Goal: Task Accomplishment & Management: Complete application form

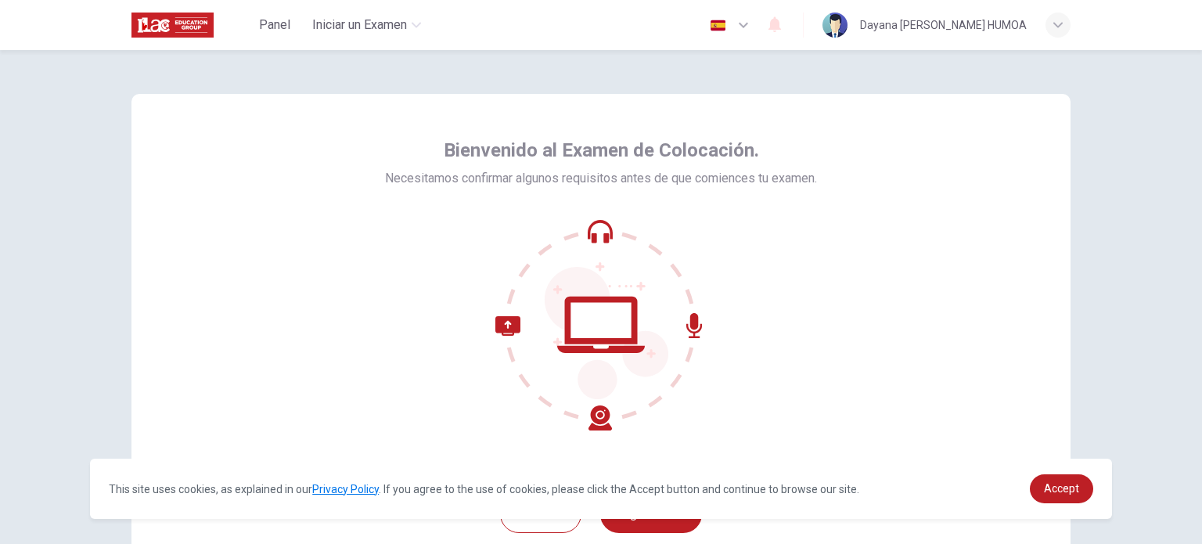
click at [804, 230] on div at bounding box center [601, 324] width 432 height 211
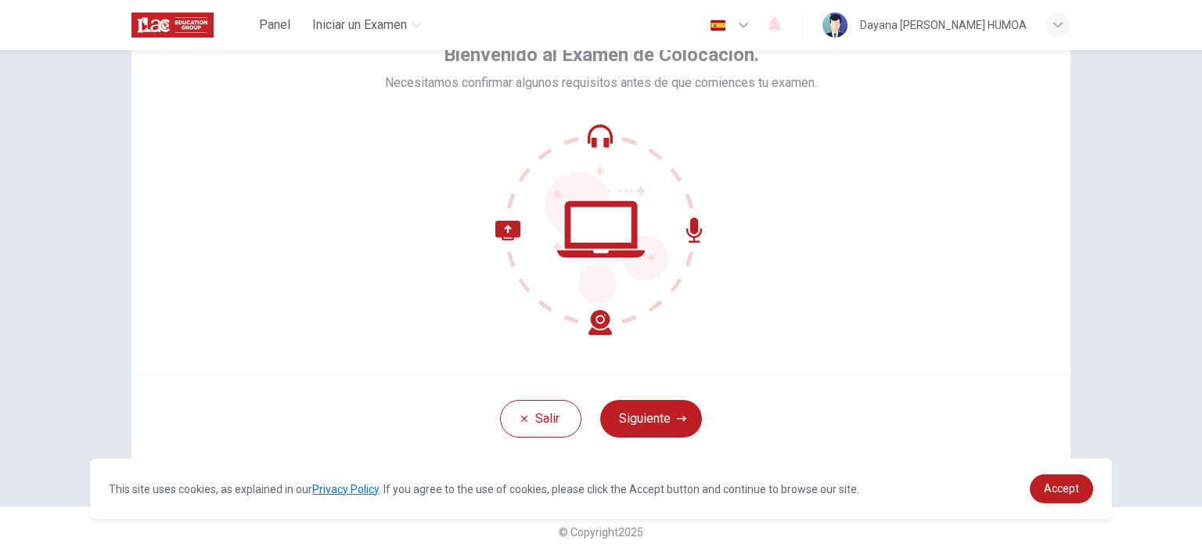
scroll to position [107, 0]
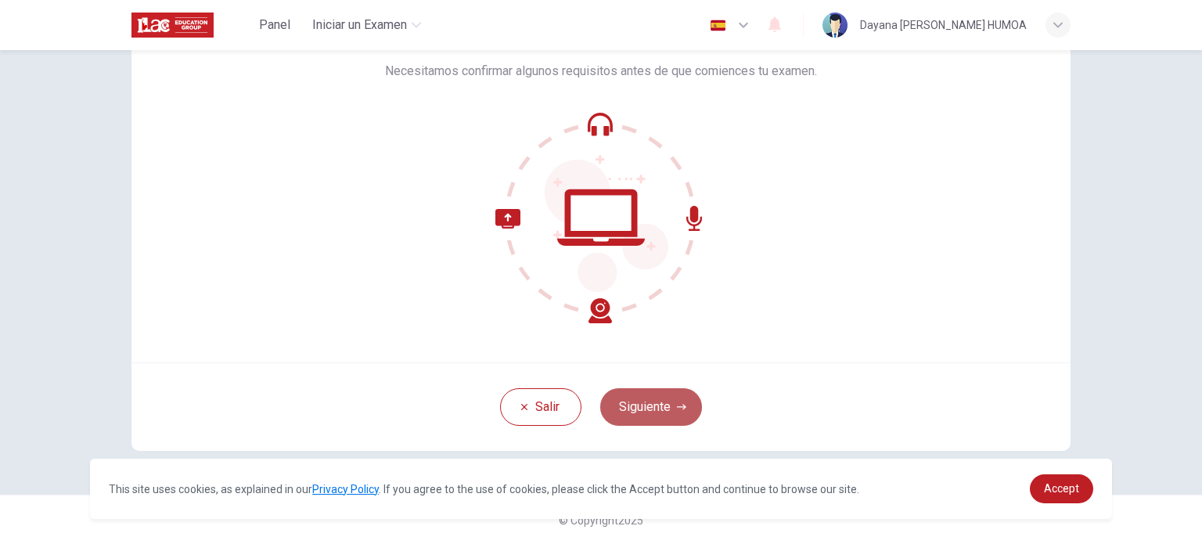
click at [647, 406] on button "Siguiente" at bounding box center [651, 407] width 102 height 38
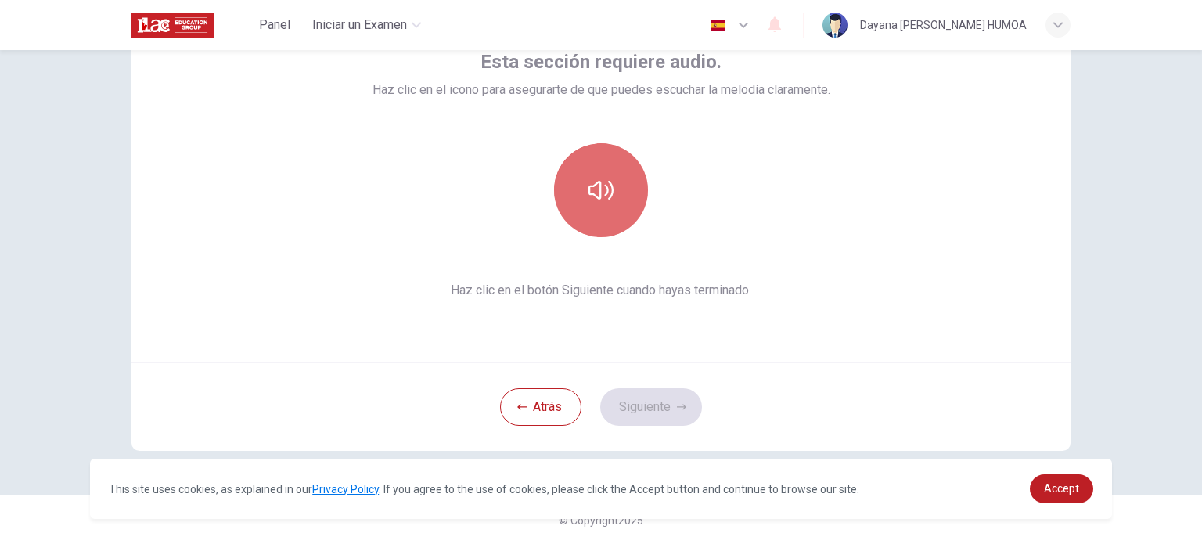
click at [597, 196] on icon "button" at bounding box center [601, 190] width 25 height 25
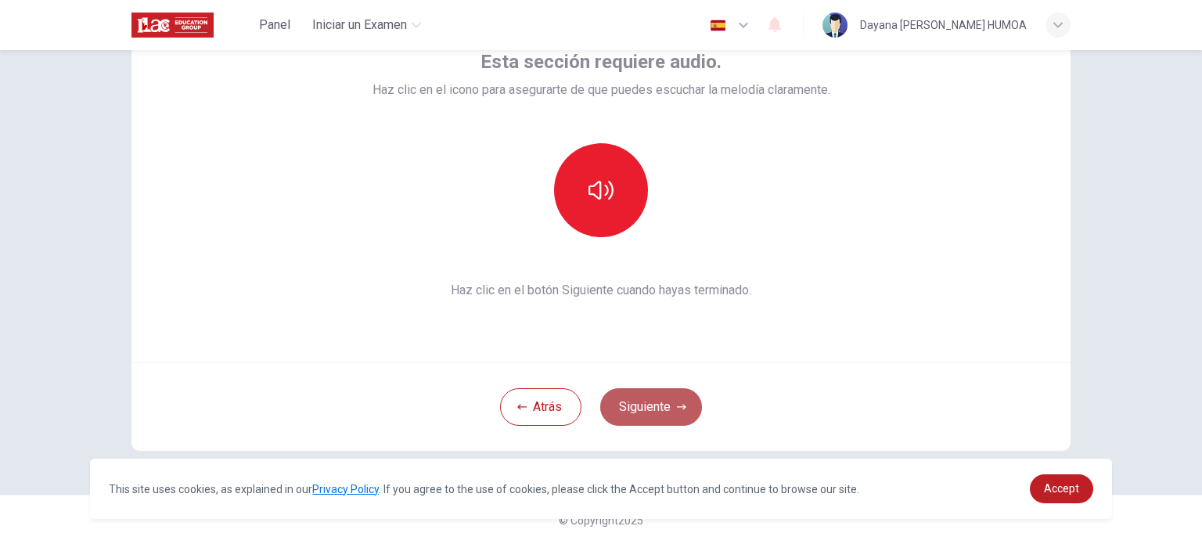
click at [664, 413] on button "Siguiente" at bounding box center [651, 407] width 102 height 38
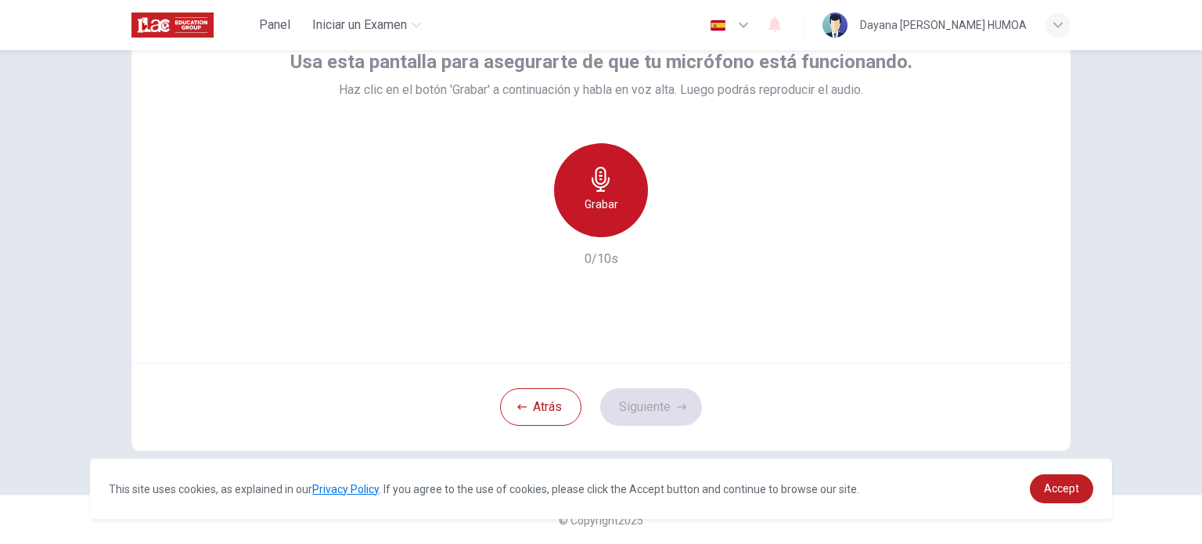
click at [585, 216] on div "Grabar" at bounding box center [601, 190] width 94 height 94
click at [585, 216] on div "Detener" at bounding box center [601, 190] width 94 height 94
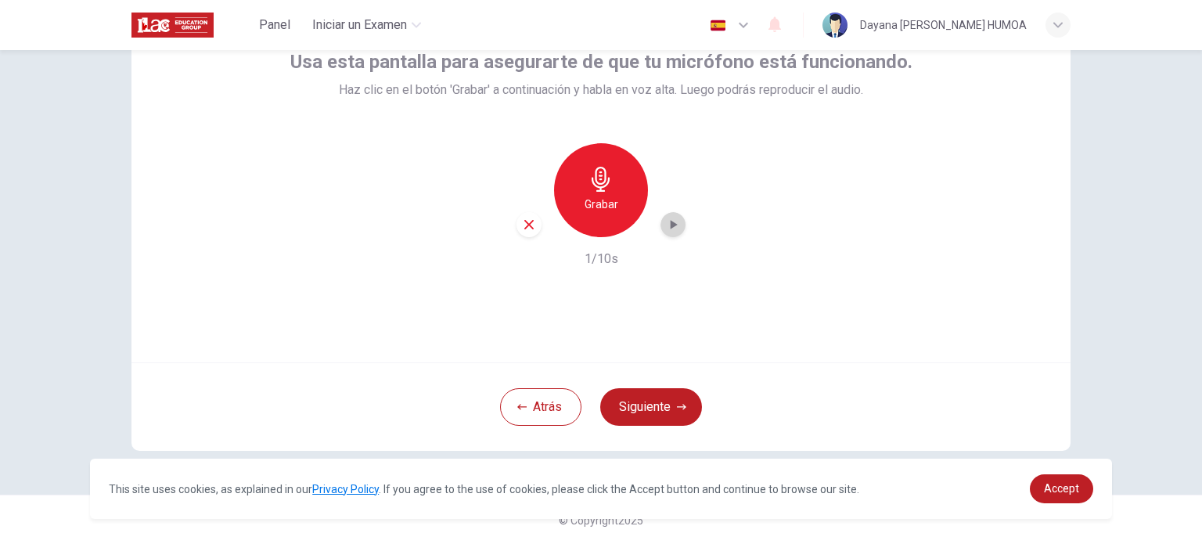
click at [661, 222] on div "button" at bounding box center [673, 224] width 25 height 25
click at [651, 397] on button "Siguiente" at bounding box center [651, 407] width 102 height 38
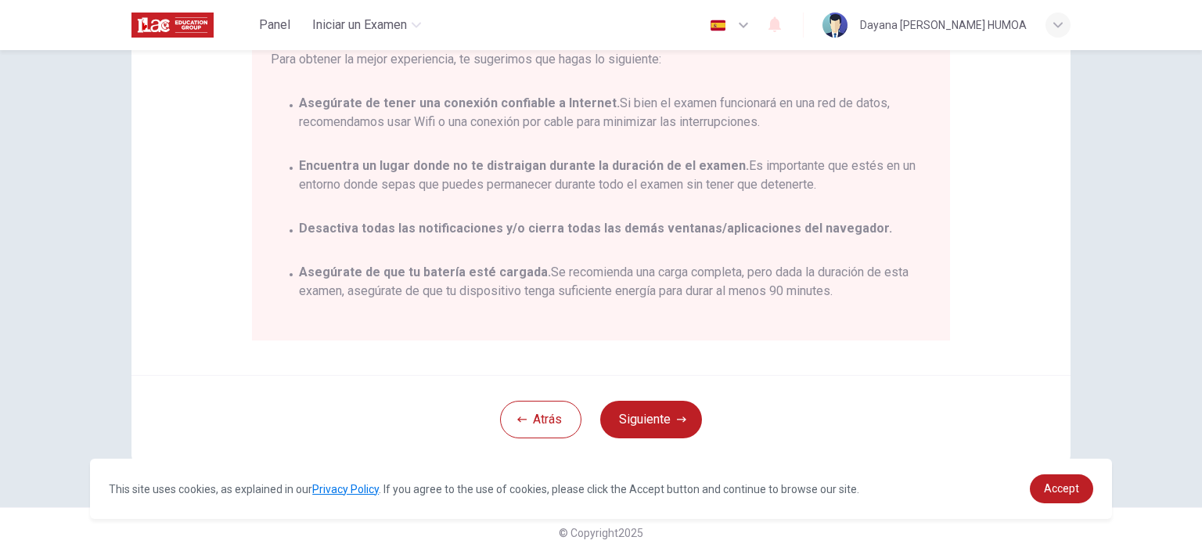
scroll to position [326, 0]
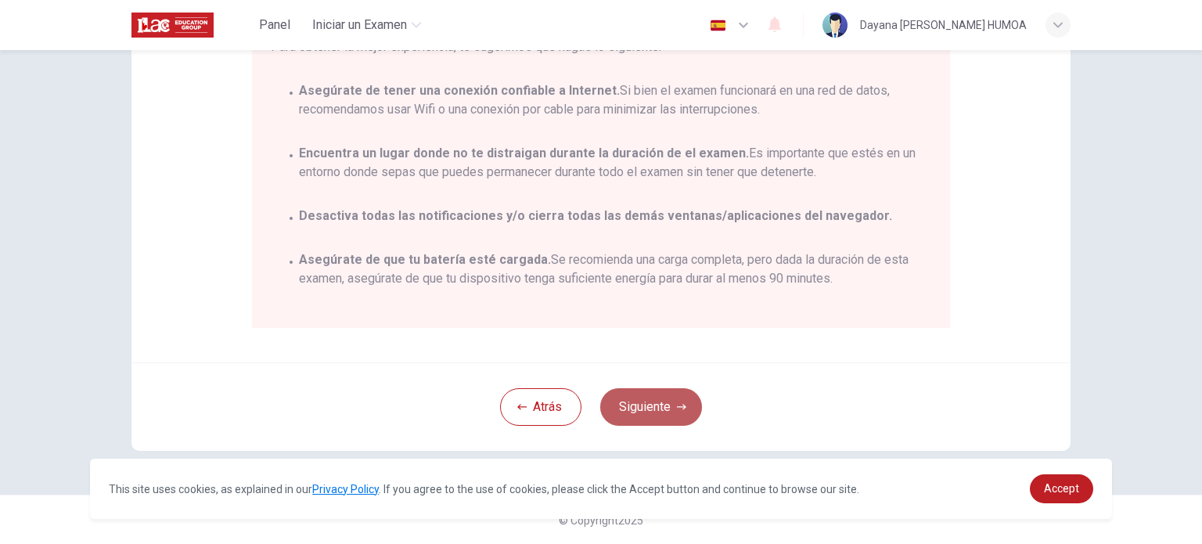
click at [675, 394] on button "Siguiente" at bounding box center [651, 407] width 102 height 38
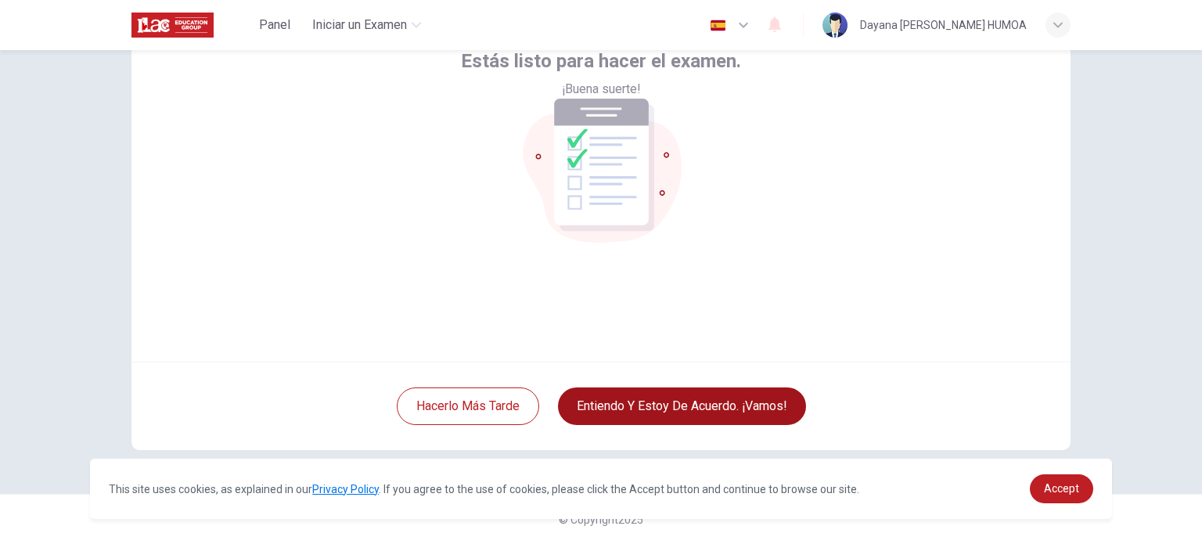
scroll to position [107, 0]
click at [675, 394] on button "Entiendo y estoy de acuerdo. ¡Vamos!" at bounding box center [682, 407] width 248 height 38
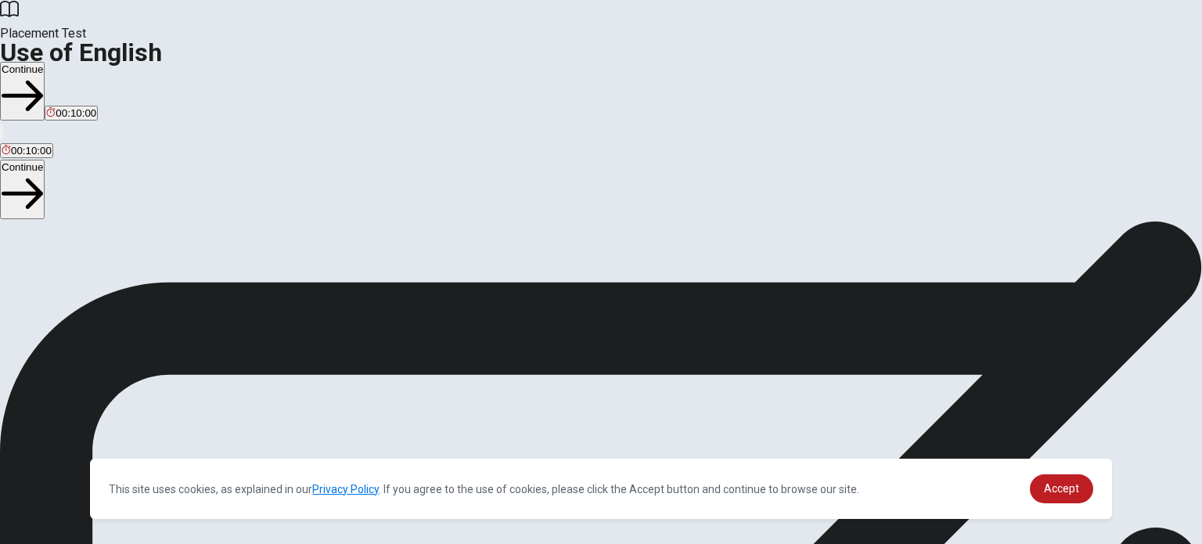
scroll to position [69, 0]
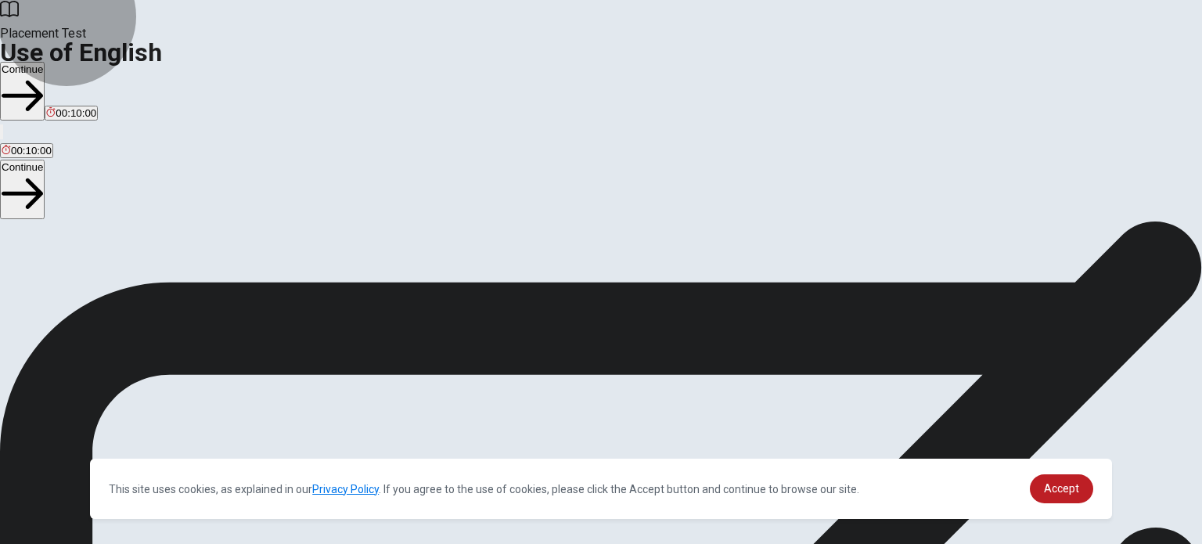
click at [45, 62] on button "Continue" at bounding box center [22, 91] width 45 height 59
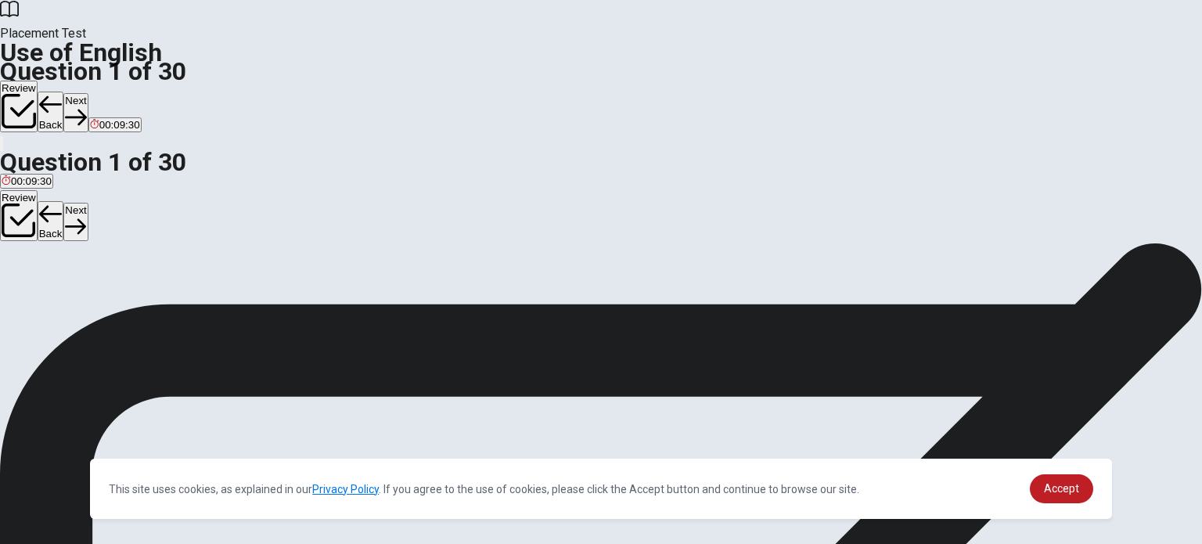
click at [181, 225] on div "D" at bounding box center [164, 219] width 34 height 12
click at [1064, 478] on link "Accept" at bounding box center [1061, 488] width 63 height 29
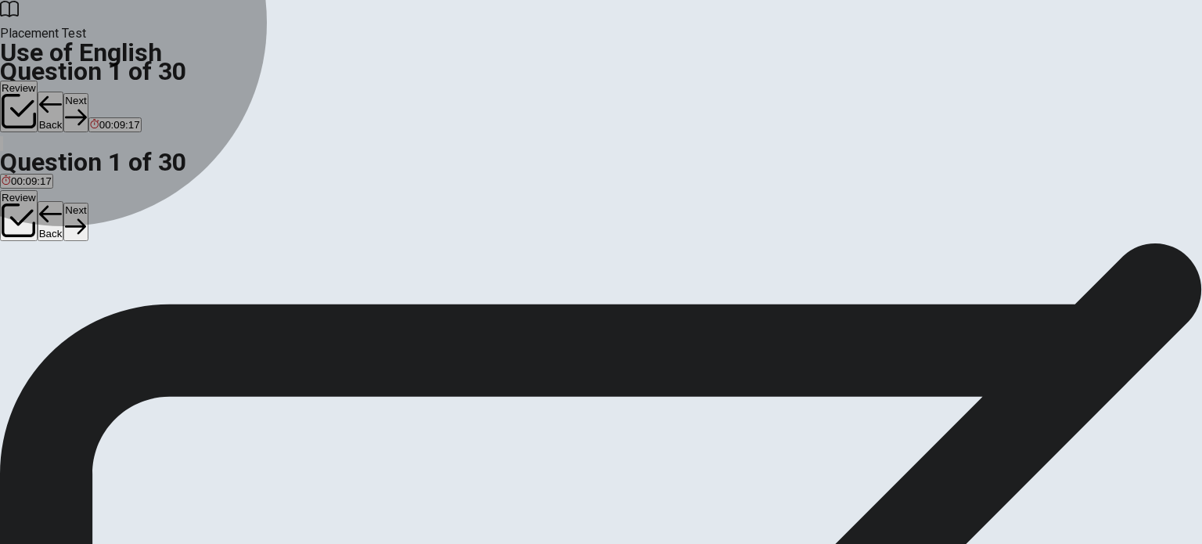
click at [181, 236] on span "is been" at bounding box center [164, 231] width 34 height 12
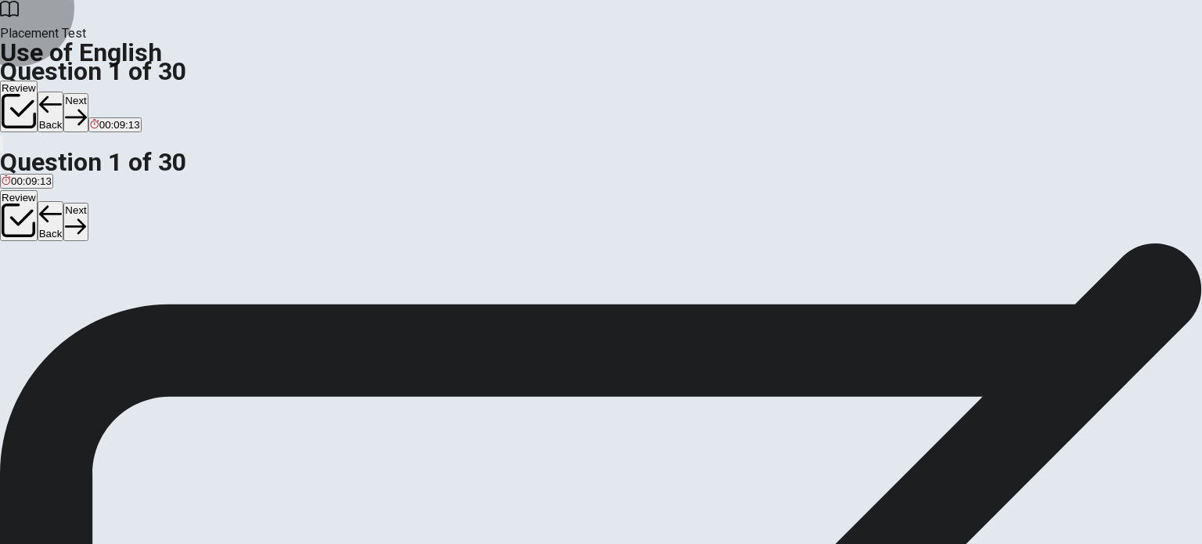
click at [88, 93] on button "Next" at bounding box center [75, 112] width 24 height 38
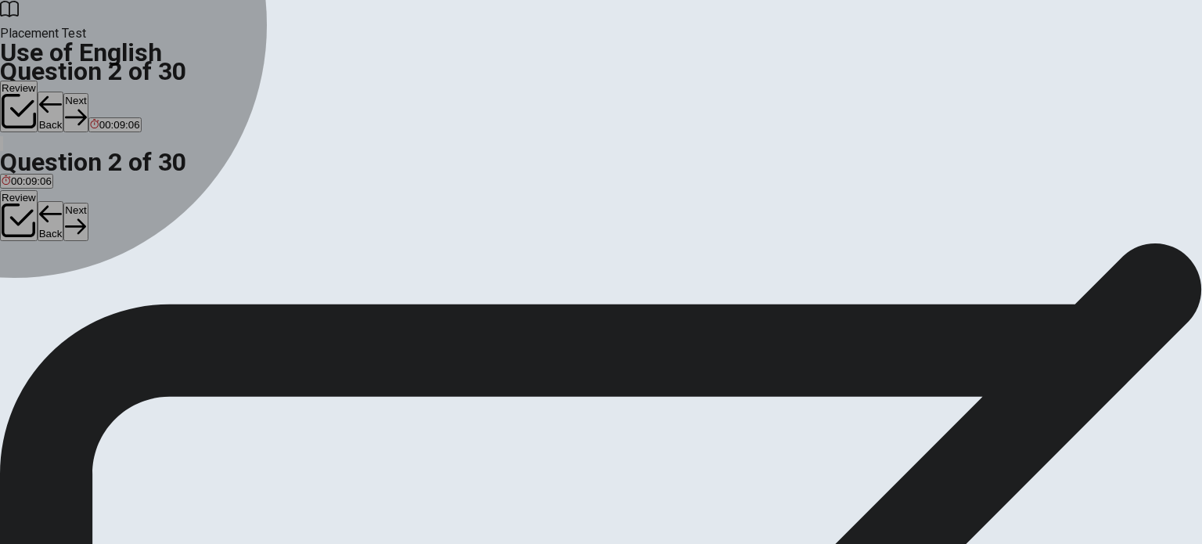
click at [27, 213] on div "A" at bounding box center [15, 219] width 26 height 12
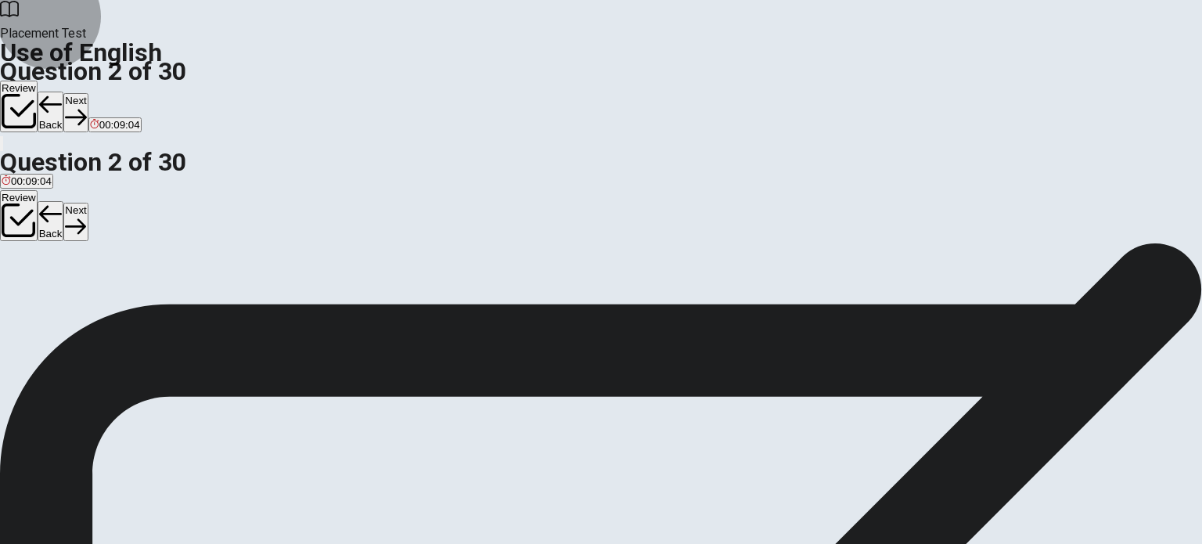
click at [86, 106] on icon "button" at bounding box center [75, 116] width 21 height 21
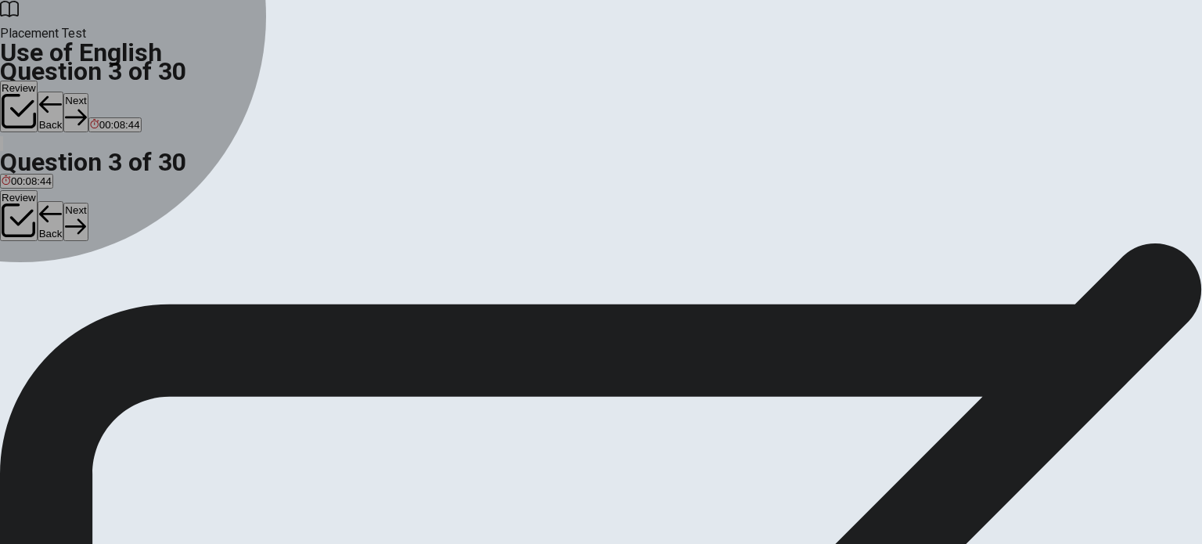
click at [89, 225] on div "B" at bounding box center [70, 219] width 37 height 12
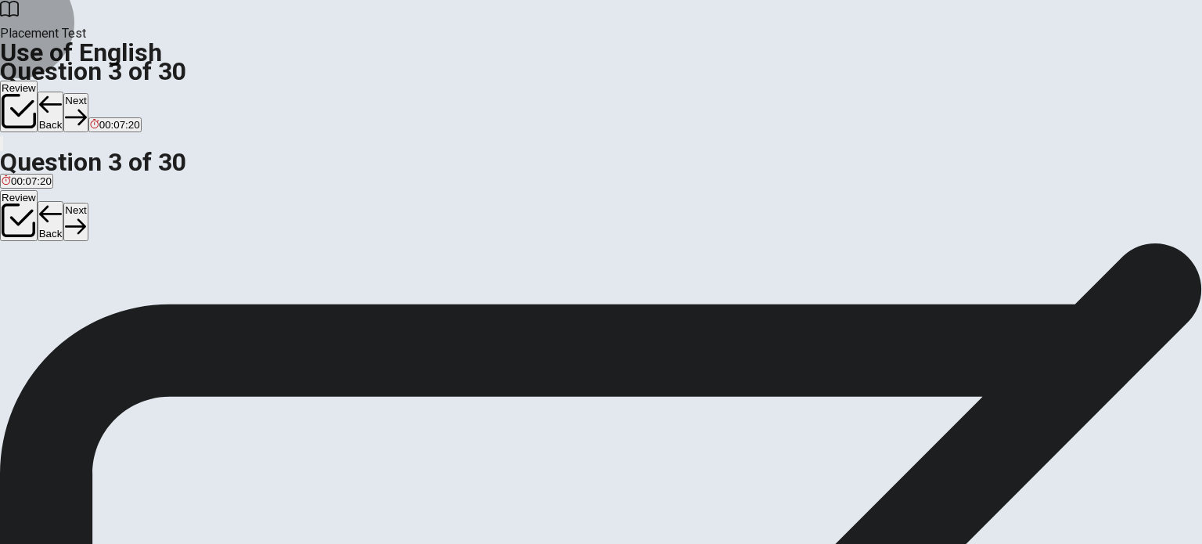
click at [88, 93] on button "Next" at bounding box center [75, 112] width 24 height 38
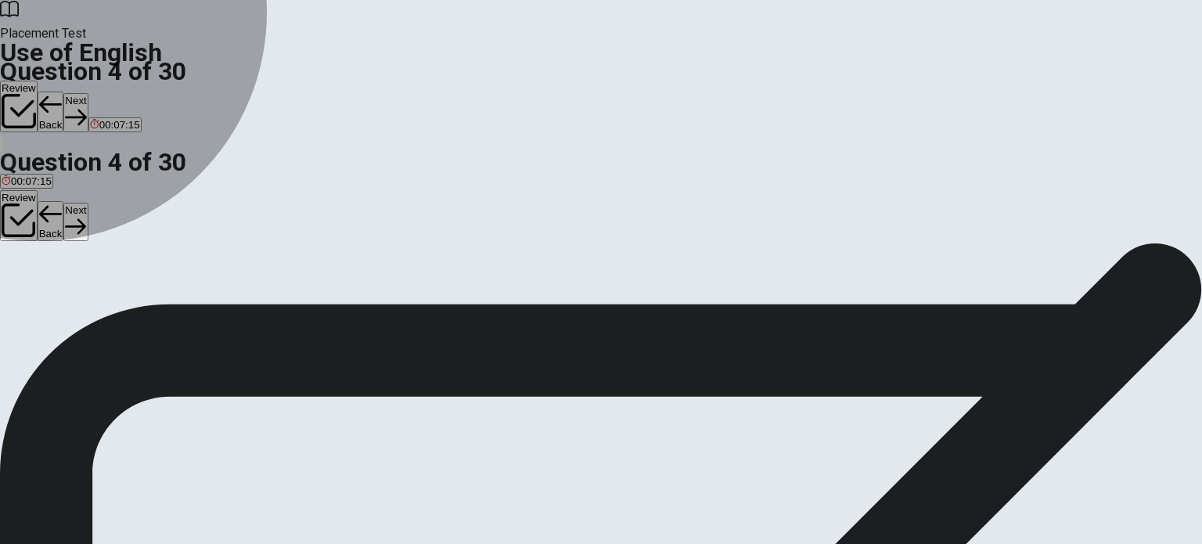
click at [68, 229] on span "am put" at bounding box center [52, 231] width 32 height 12
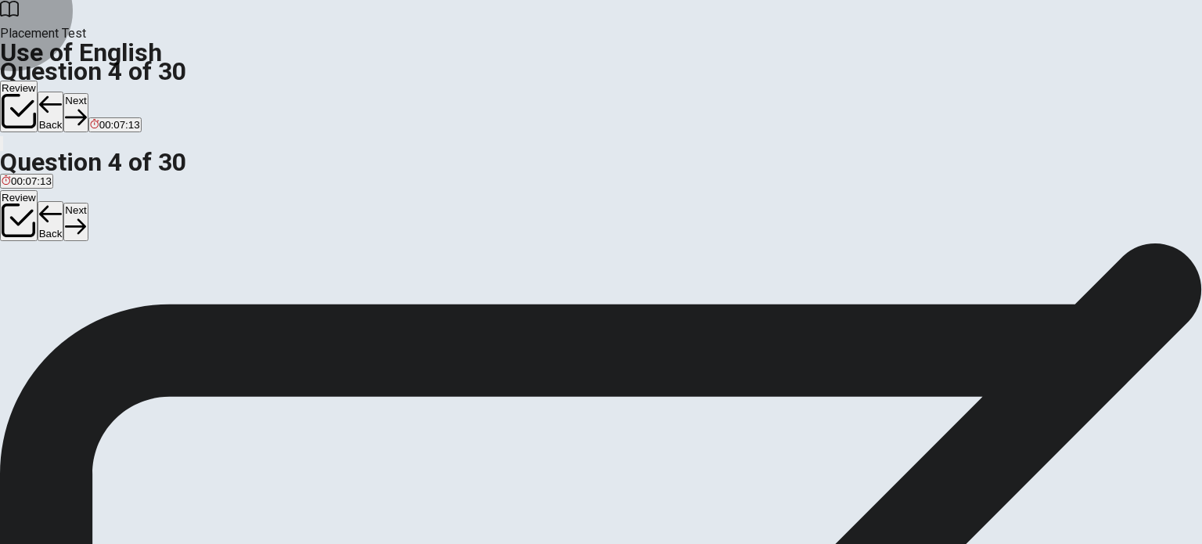
click at [88, 93] on button "Next" at bounding box center [75, 112] width 24 height 38
click at [70, 225] on div "C" at bounding box center [56, 219] width 28 height 12
click at [88, 93] on button "Next" at bounding box center [75, 112] width 24 height 38
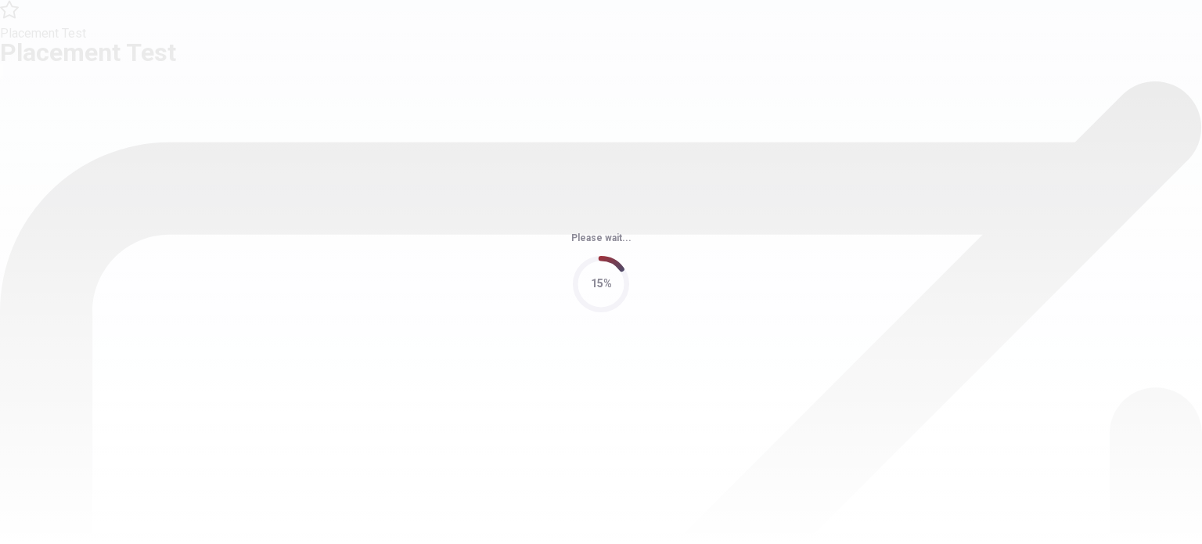
scroll to position [0, 0]
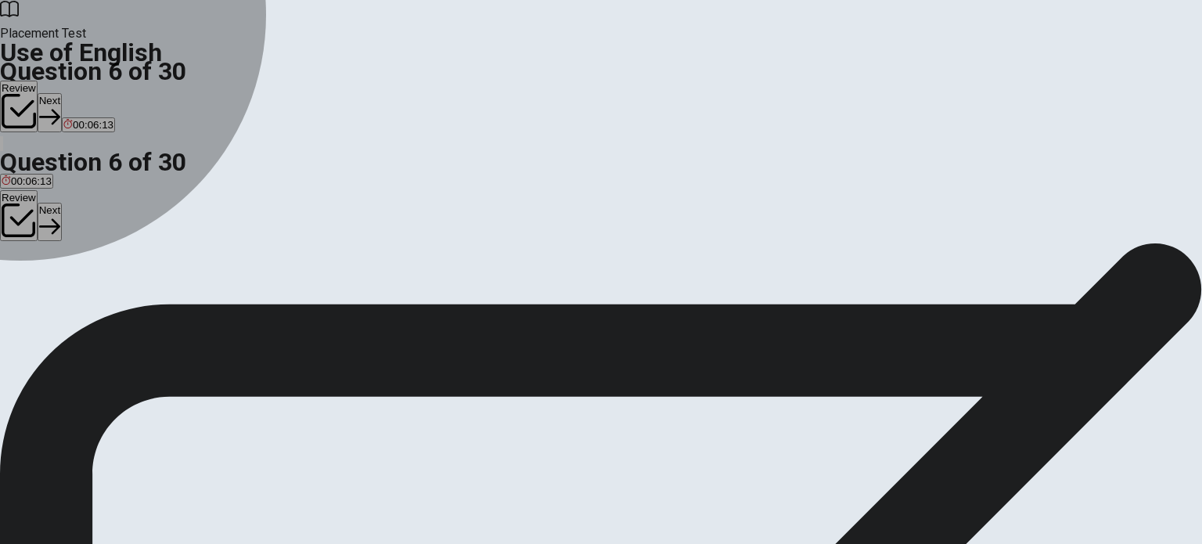
click at [109, 293] on div "D" at bounding box center [97, 288] width 23 height 12
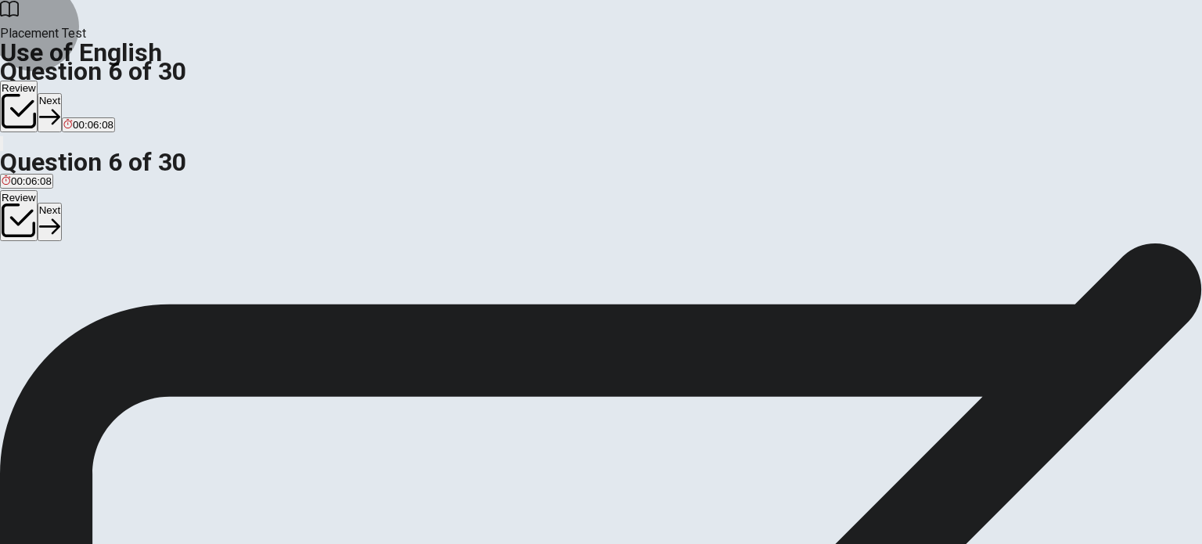
click at [62, 93] on button "Next" at bounding box center [50, 112] width 24 height 38
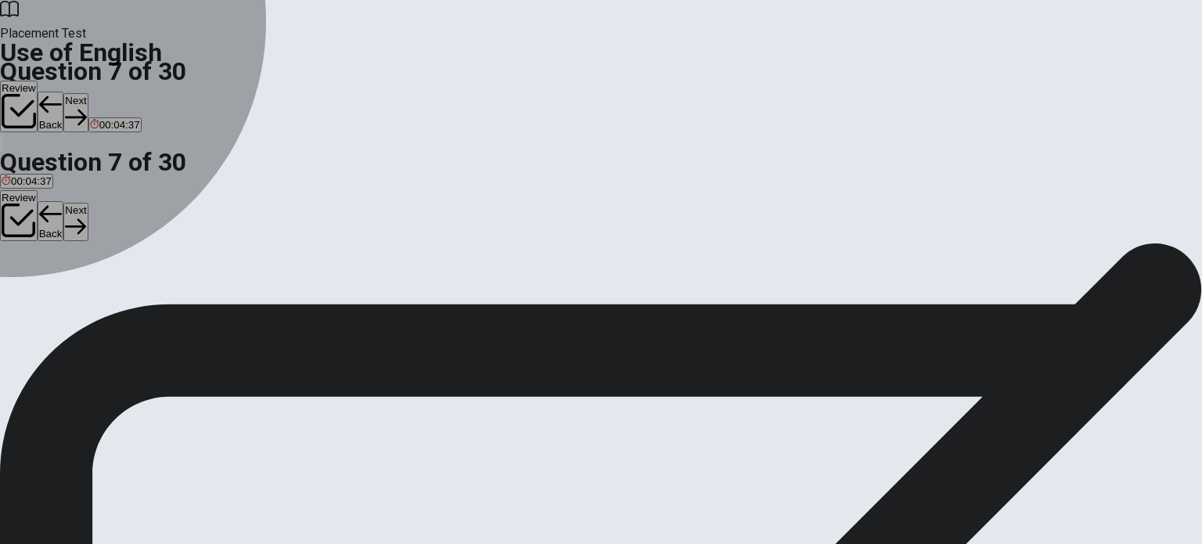
click at [62, 293] on div "B" at bounding box center [51, 288] width 22 height 12
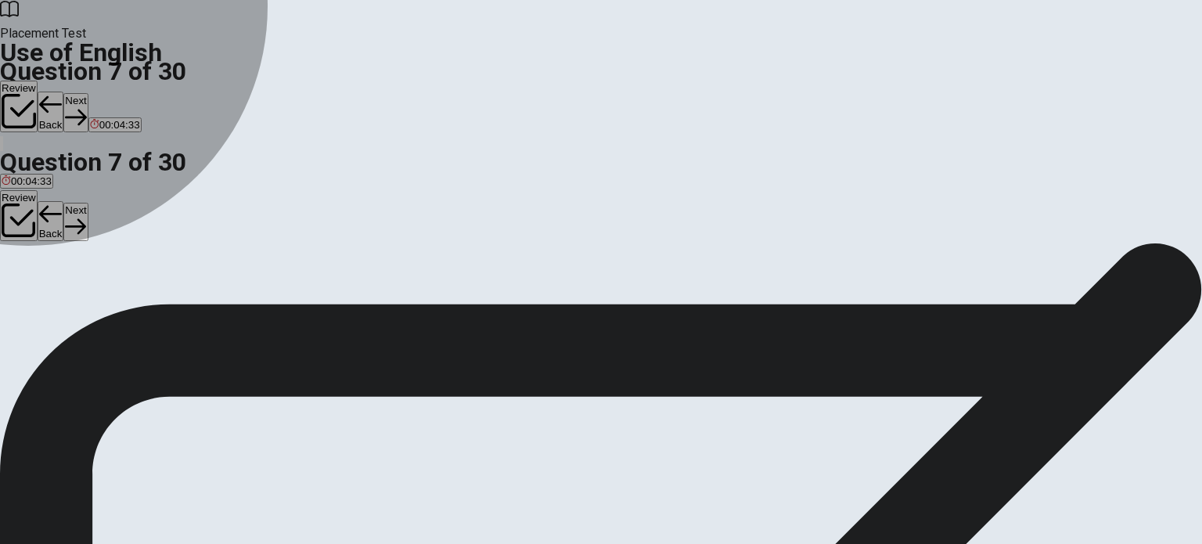
click at [121, 307] on button "D shoes" at bounding box center [104, 293] width 31 height 27
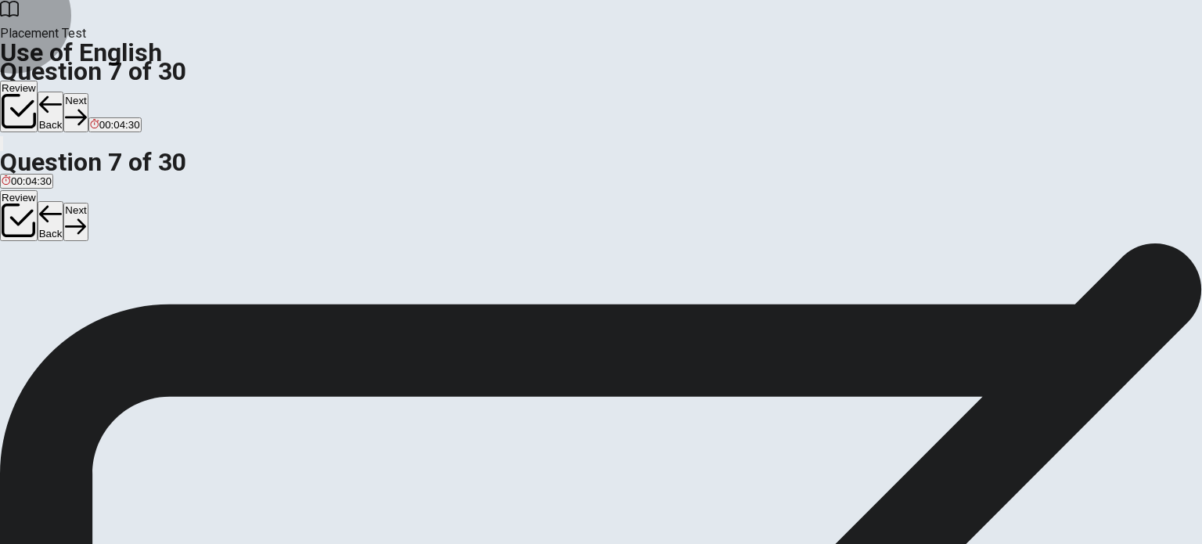
click at [88, 93] on button "Next" at bounding box center [75, 112] width 24 height 38
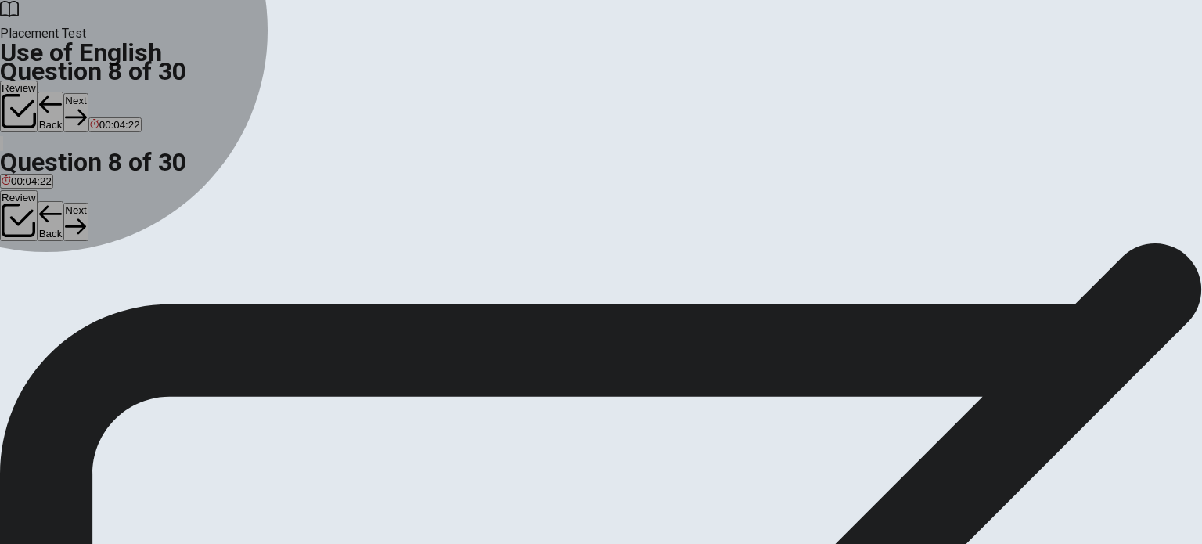
click at [17, 280] on button "A old" at bounding box center [8, 293] width 17 height 27
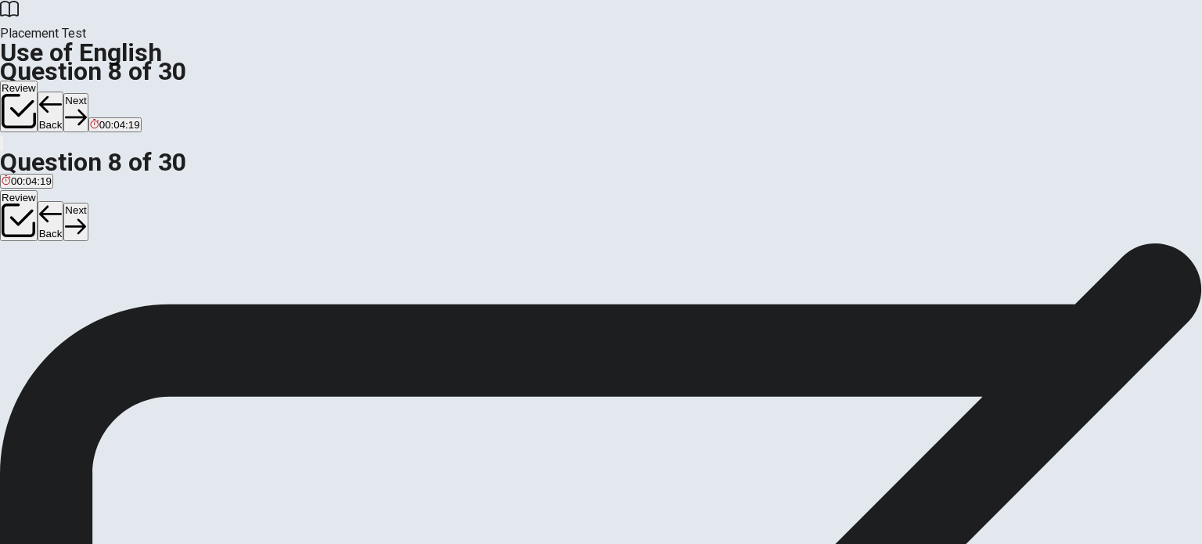
click at [88, 93] on button "Next" at bounding box center [75, 112] width 24 height 38
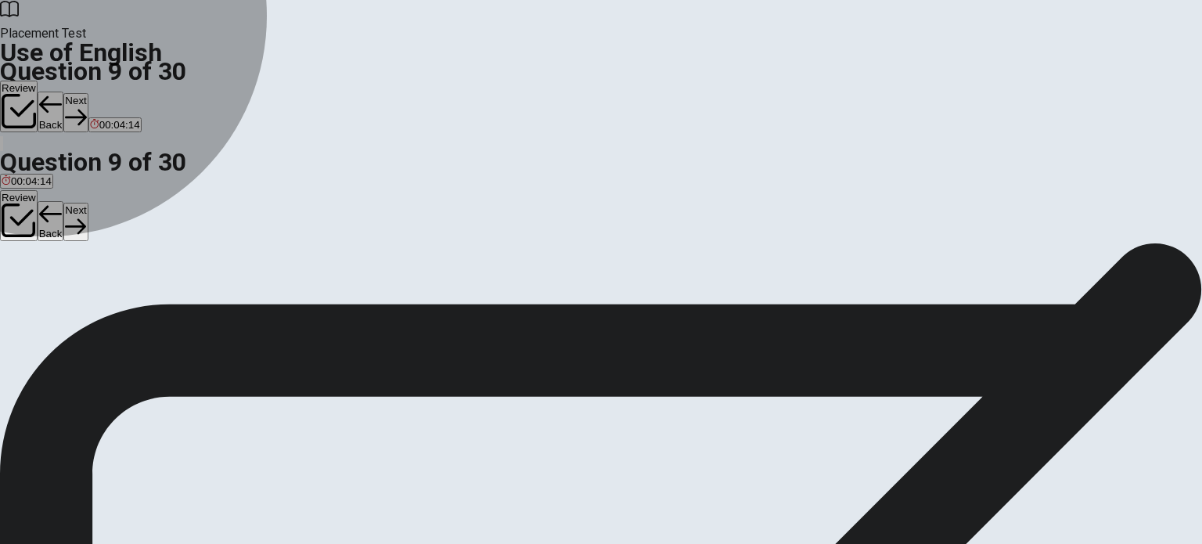
click at [35, 293] on span "Natural" at bounding box center [19, 299] width 34 height 12
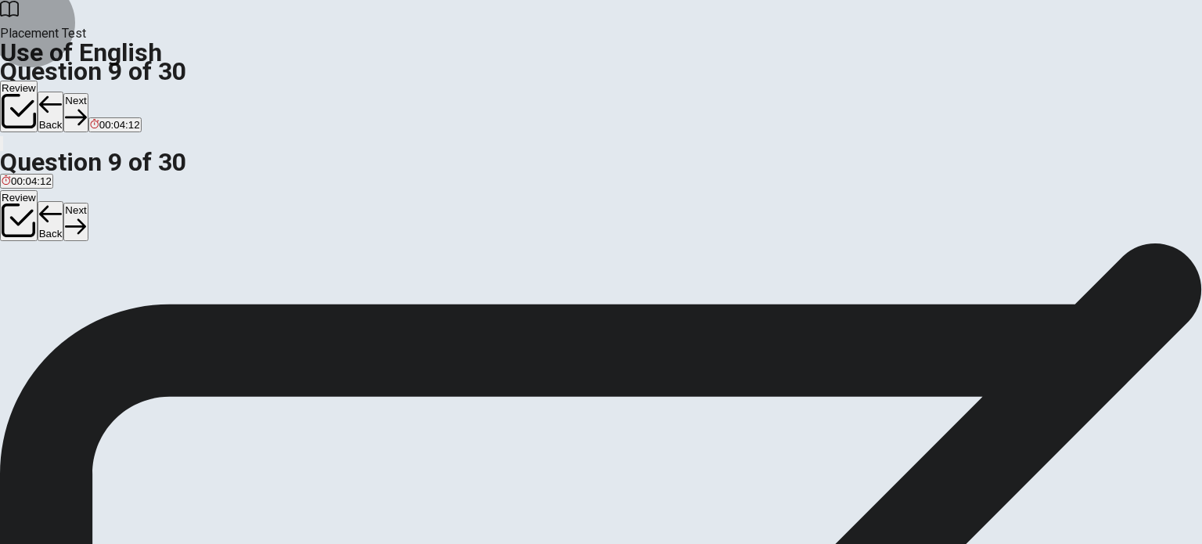
click at [88, 93] on button "Next" at bounding box center [75, 112] width 24 height 38
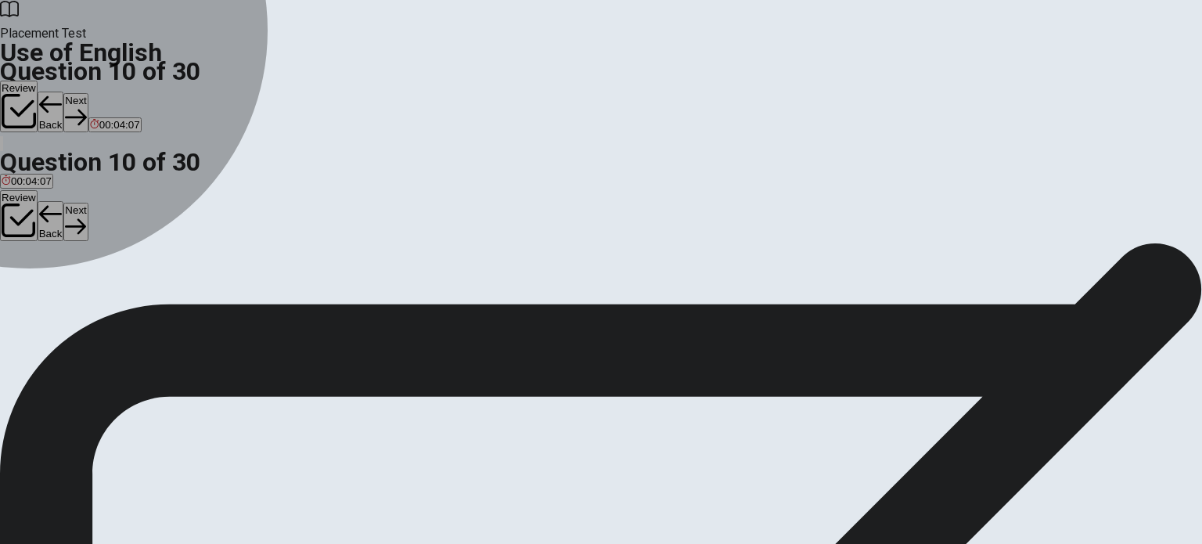
click at [127, 307] on button "B walking" at bounding box center [108, 293] width 38 height 27
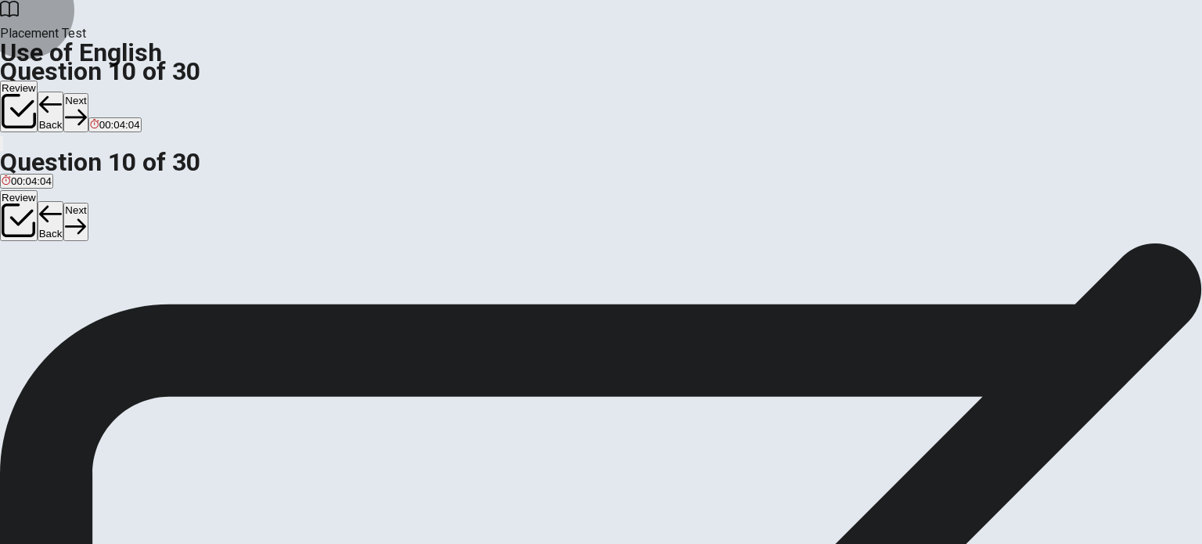
click at [88, 93] on button "Next" at bounding box center [75, 112] width 24 height 38
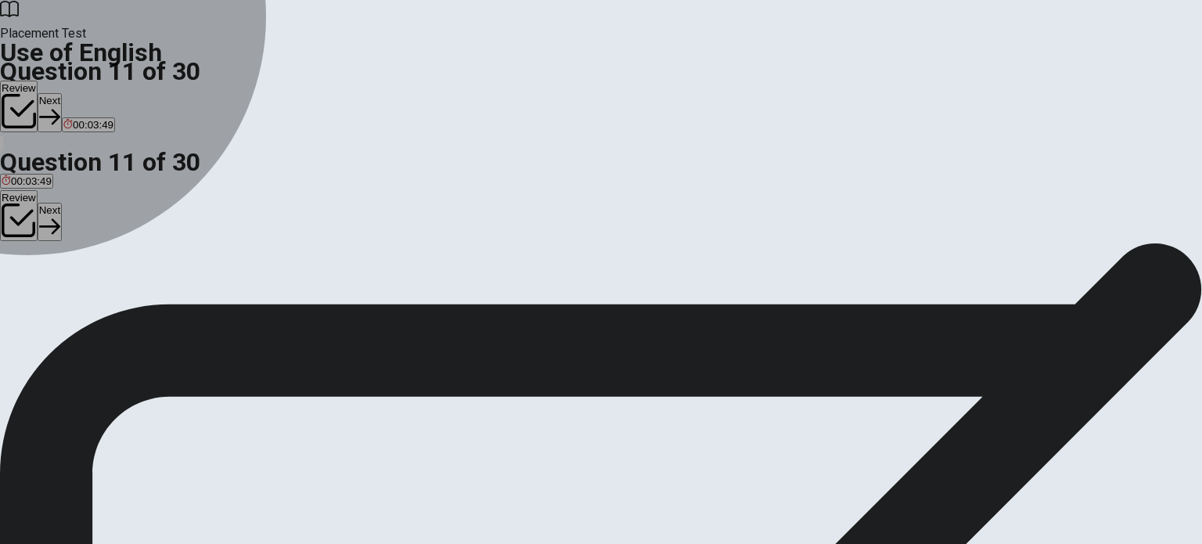
click at [9, 282] on div "A" at bounding box center [6, 288] width 8 height 12
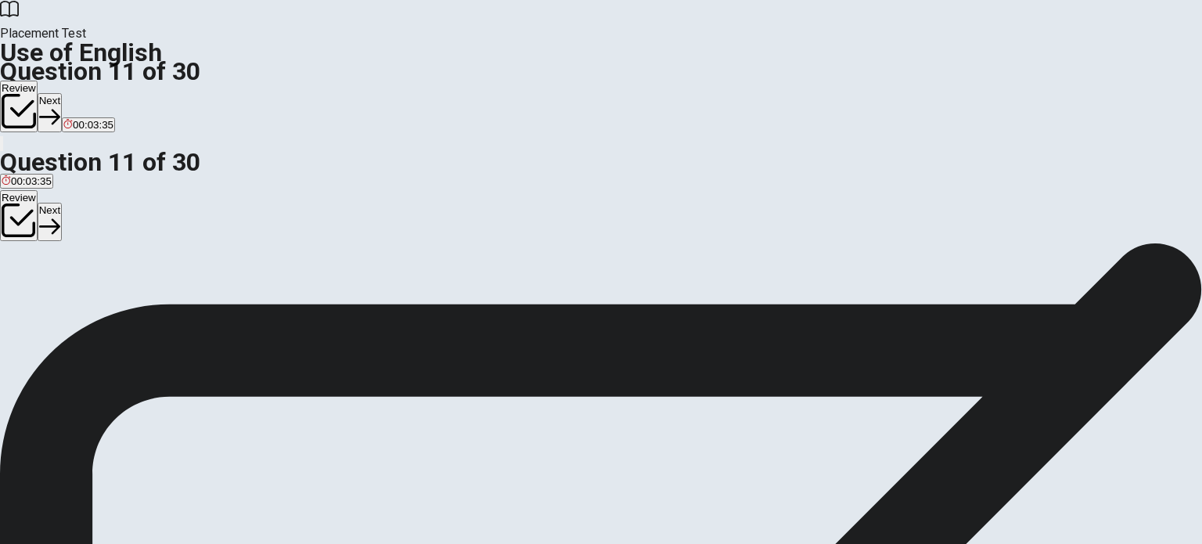
click at [47, 307] on button "C was" at bounding box center [36, 293] width 22 height 27
click at [62, 93] on button "Next" at bounding box center [50, 112] width 24 height 38
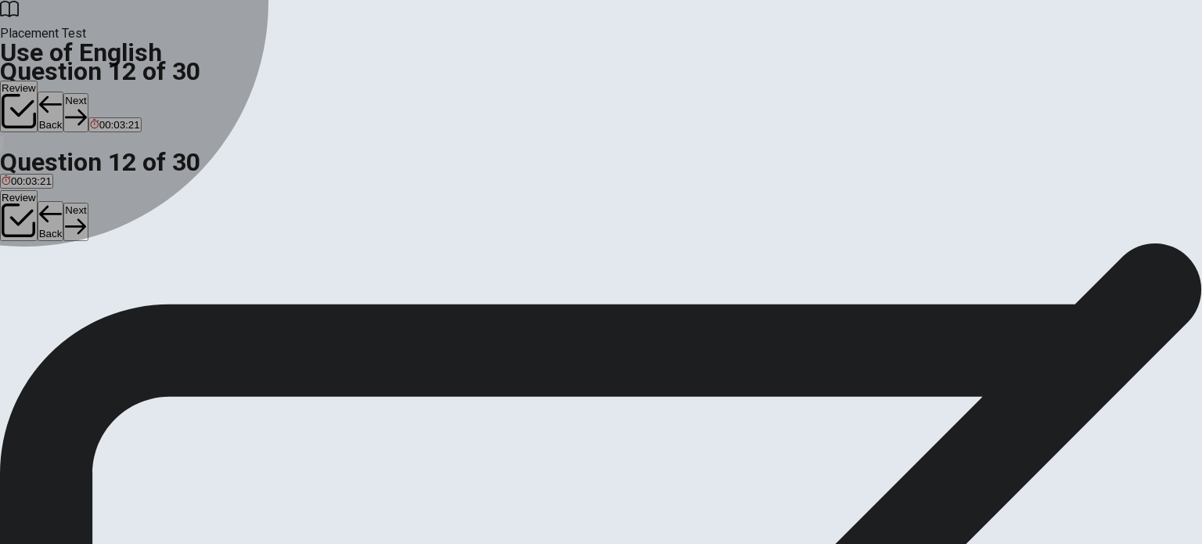
click at [58, 307] on button "C Does" at bounding box center [44, 293] width 27 height 27
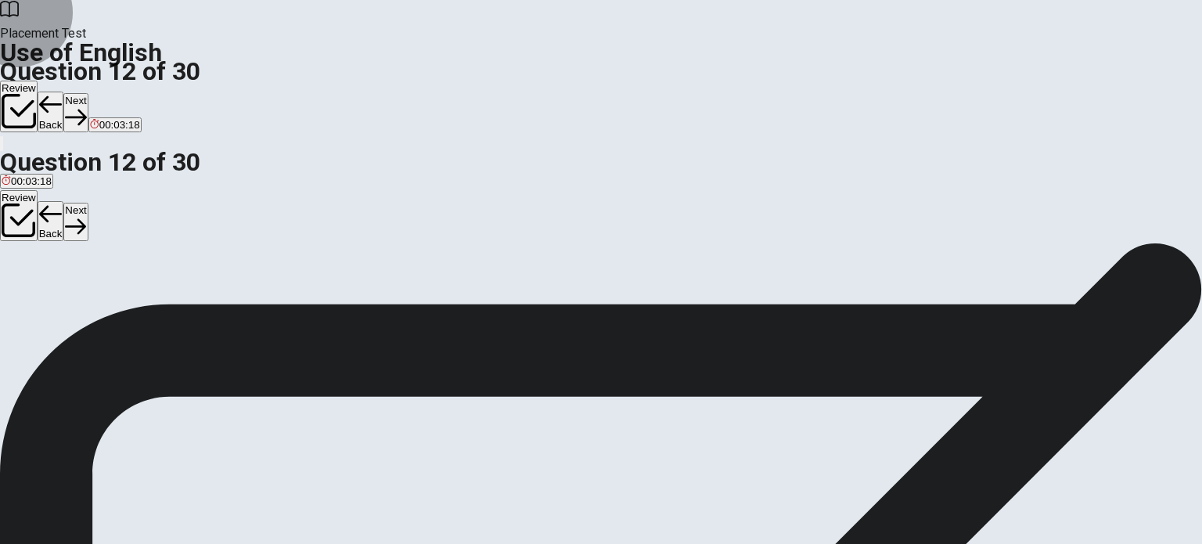
click at [88, 93] on button "Next" at bounding box center [75, 112] width 24 height 38
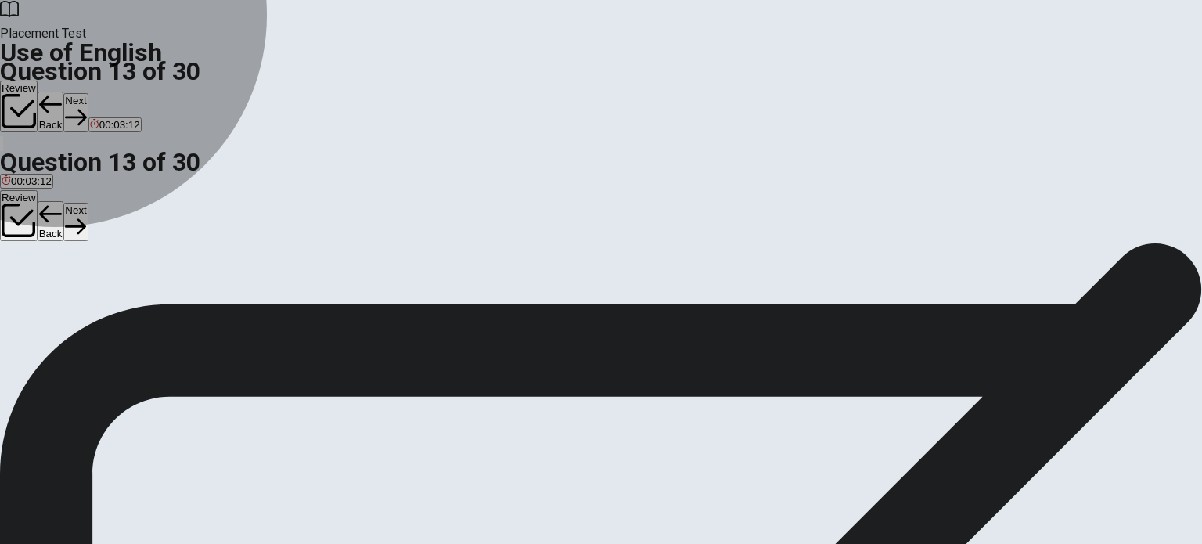
click at [113, 305] on span "bought" at bounding box center [97, 299] width 32 height 12
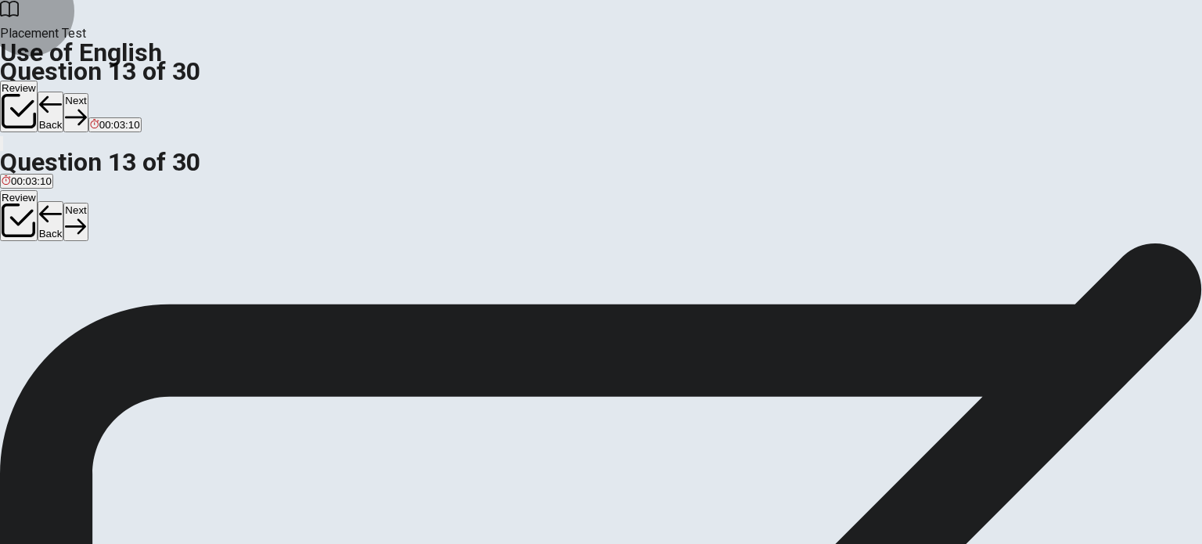
click at [88, 93] on button "Next" at bounding box center [75, 112] width 24 height 38
drag, startPoint x: 862, startPoint y: 22, endPoint x: 614, endPoint y: 284, distance: 361.0
click at [614, 284] on div "Placement Test Use of English Question 14 of 30 Review Back Next 00:02:58 Quest…" at bounding box center [601, 272] width 1202 height 544
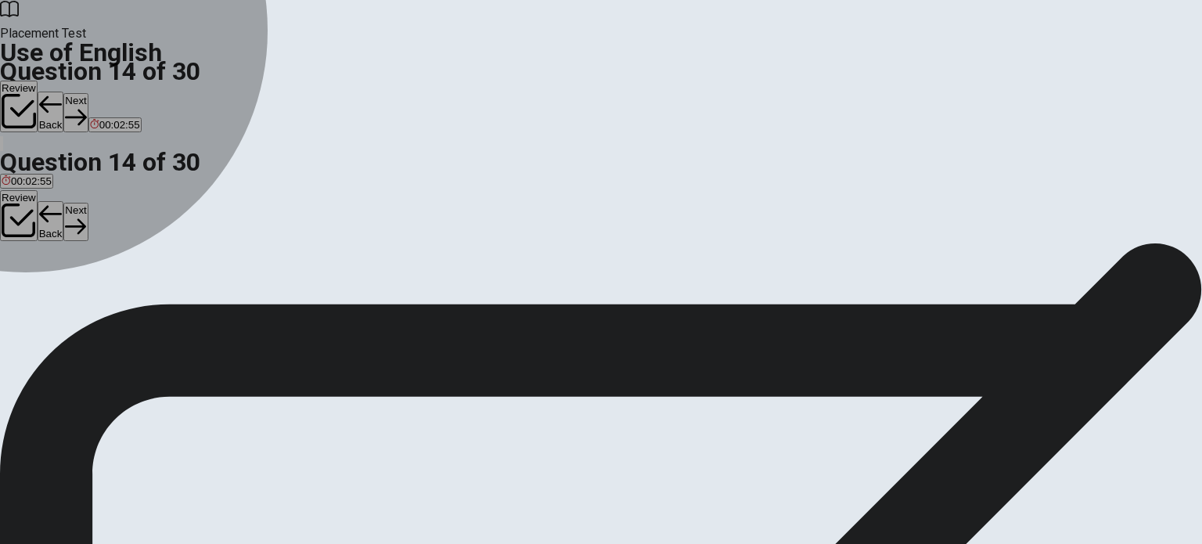
click at [41, 307] on button "B Has" at bounding box center [31, 293] width 22 height 27
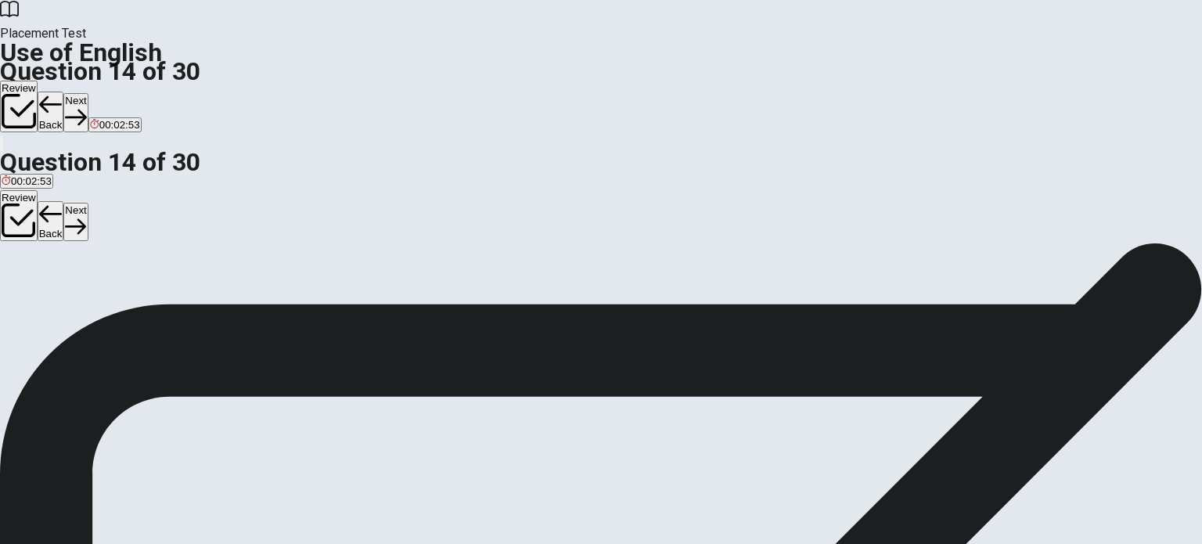
click at [88, 93] on button "Next" at bounding box center [75, 112] width 24 height 38
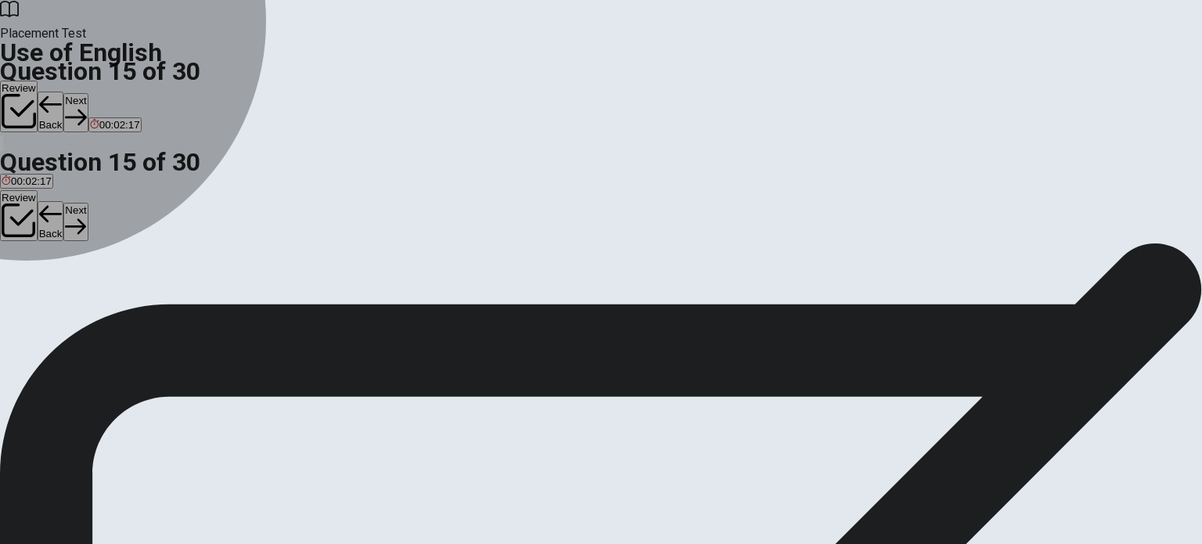
click at [67, 293] on div "B" at bounding box center [50, 288] width 33 height 12
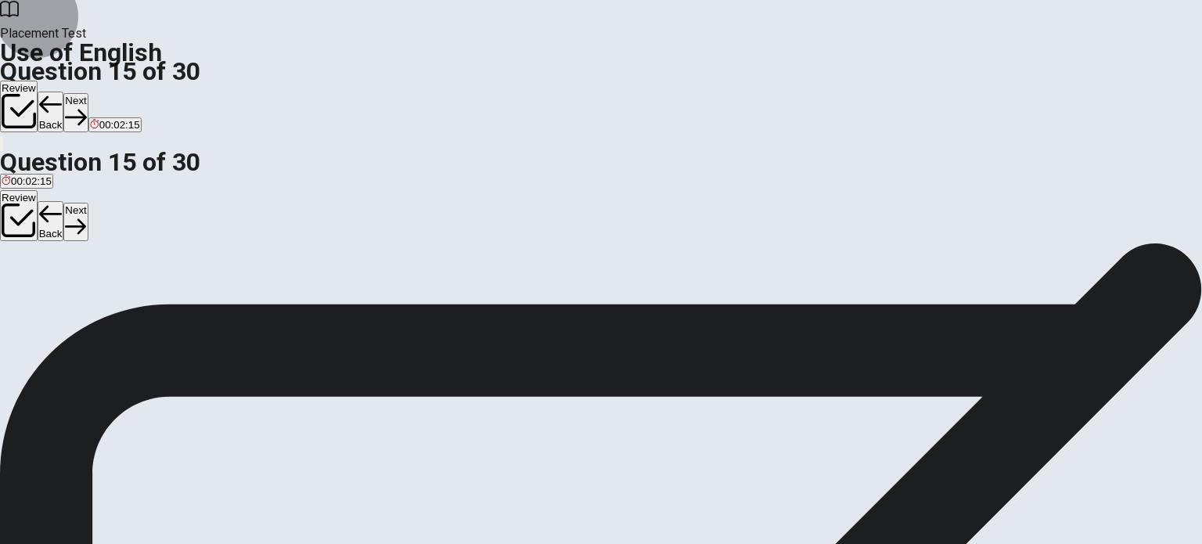
click at [88, 93] on button "Next" at bounding box center [75, 112] width 24 height 38
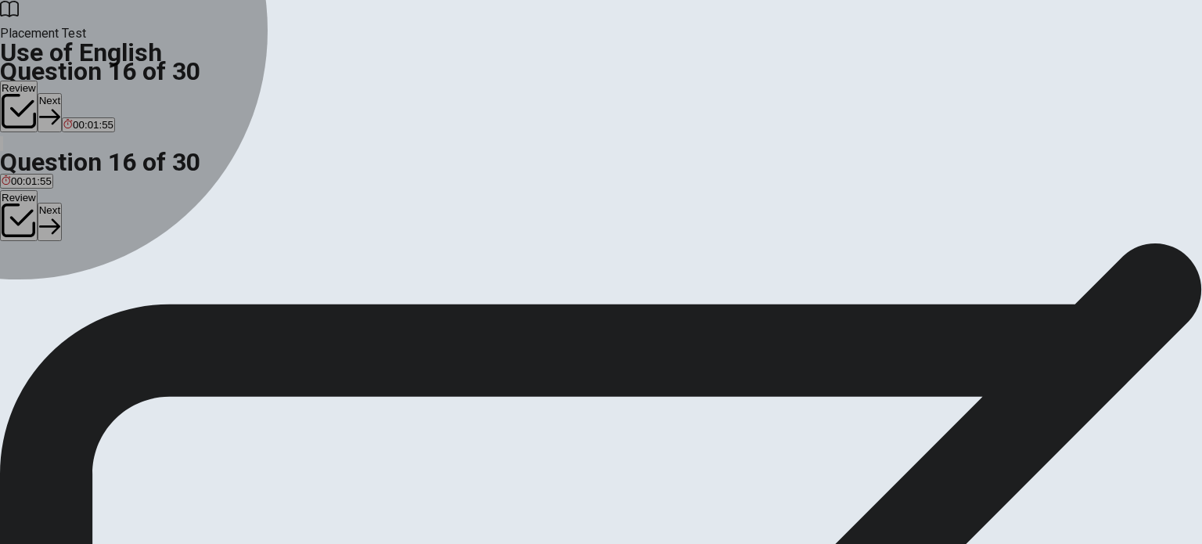
click at [52, 293] on div "B" at bounding box center [41, 288] width 23 height 12
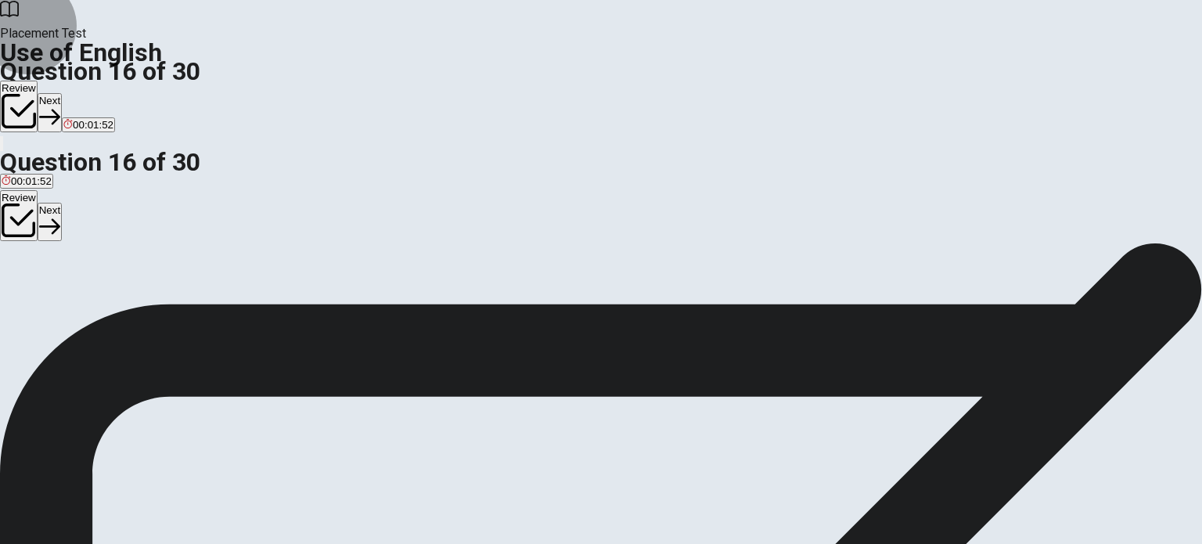
click at [62, 93] on button "Next" at bounding box center [50, 112] width 24 height 38
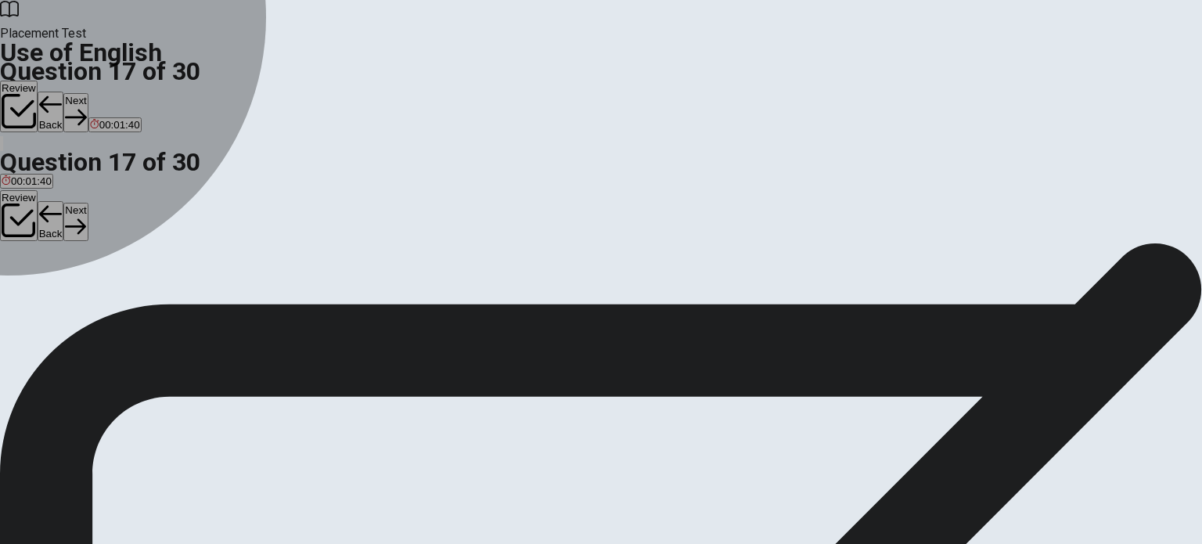
click at [76, 293] on div "D" at bounding box center [67, 288] width 17 height 12
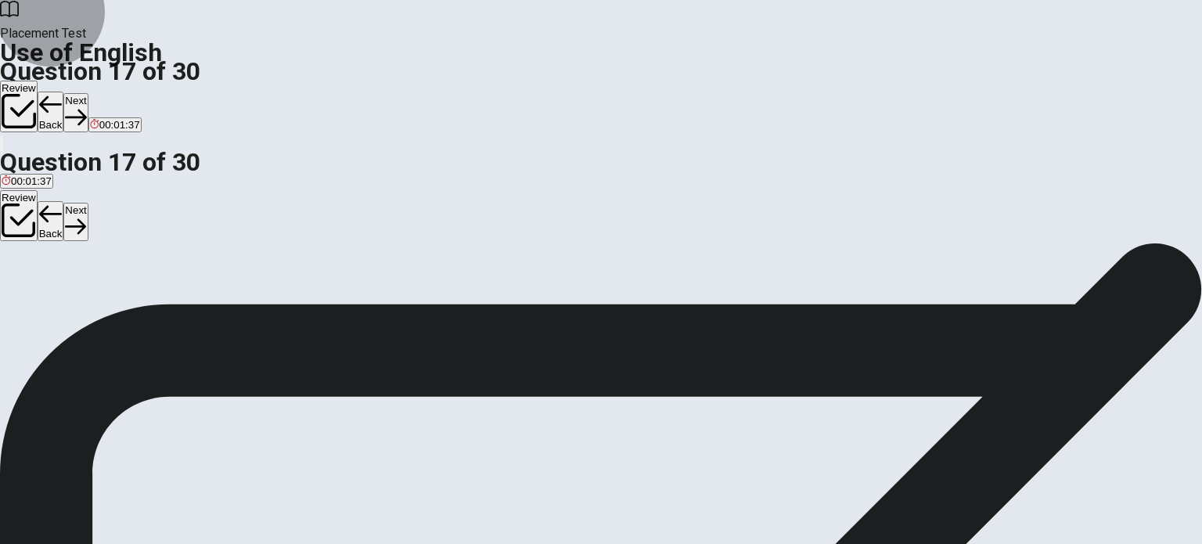
click at [86, 106] on icon "button" at bounding box center [75, 116] width 21 height 21
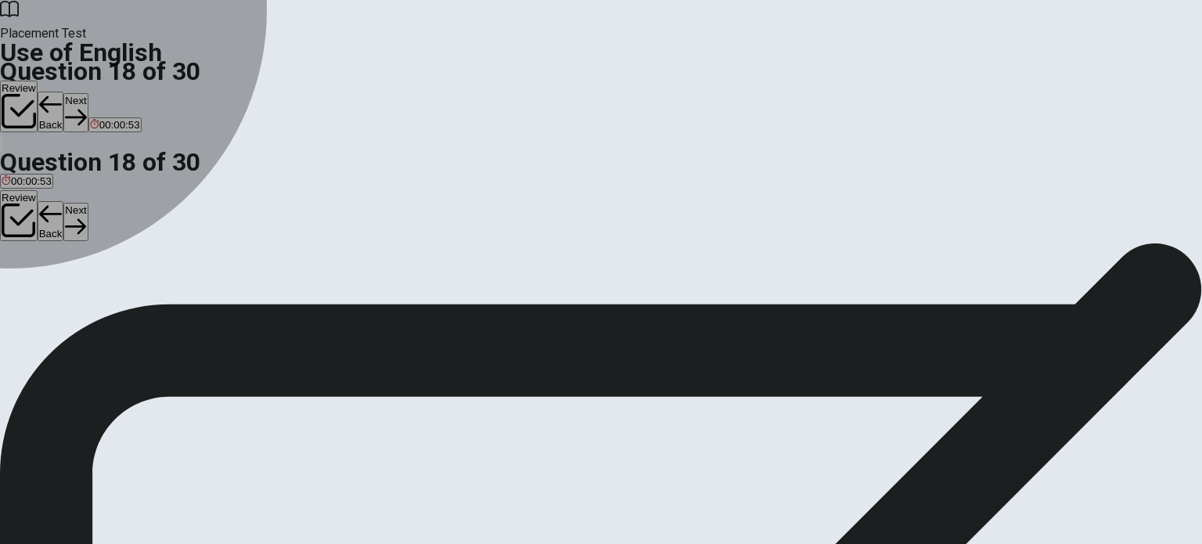
click at [46, 293] on div "B" at bounding box center [34, 288] width 23 height 12
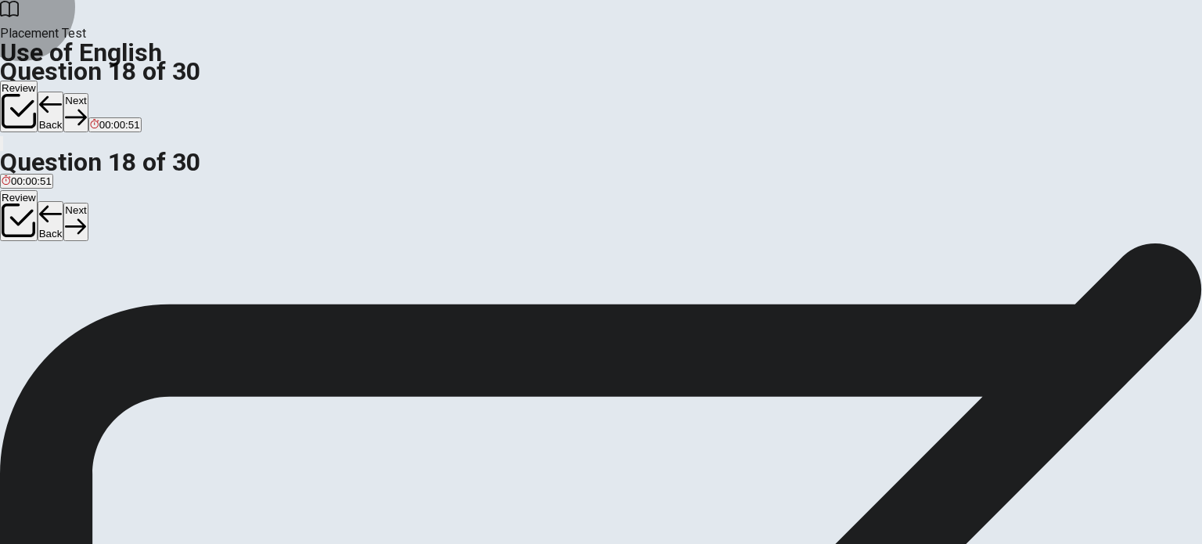
click at [88, 93] on button "Next" at bounding box center [75, 112] width 24 height 38
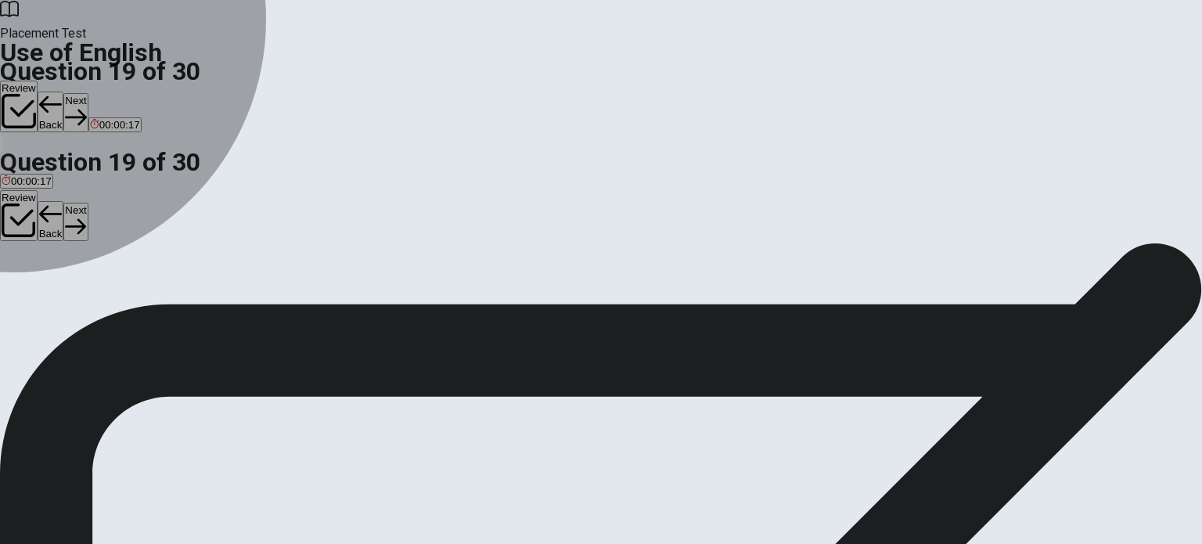
click at [152, 293] on div "D" at bounding box center [144, 288] width 15 height 12
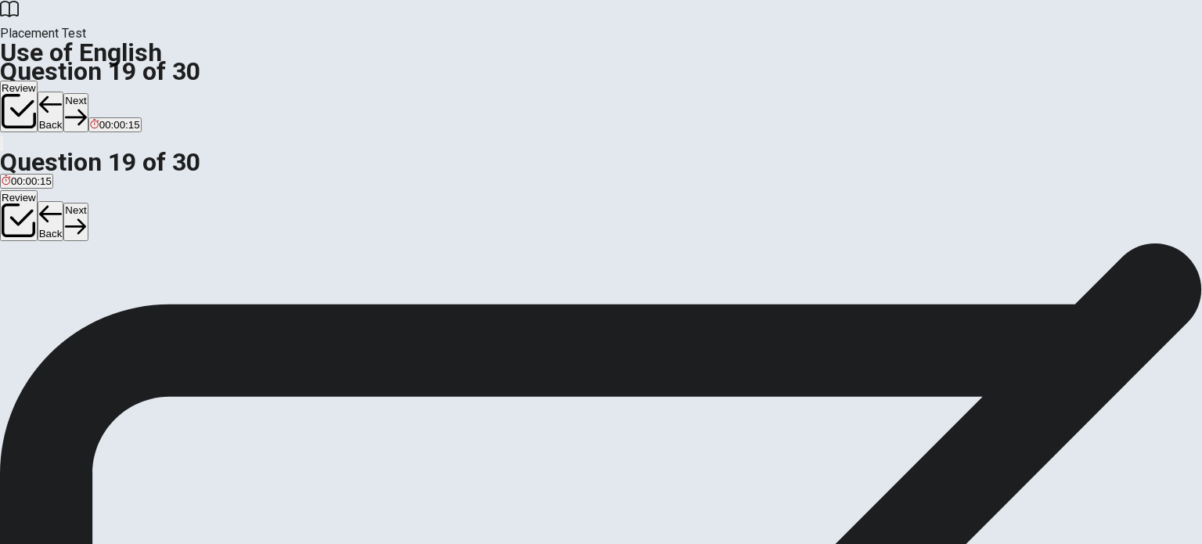
click at [855, 81] on div "Review Back Next 00:00:15" at bounding box center [601, 117] width 1202 height 72
click at [88, 93] on button "Next" at bounding box center [75, 112] width 24 height 38
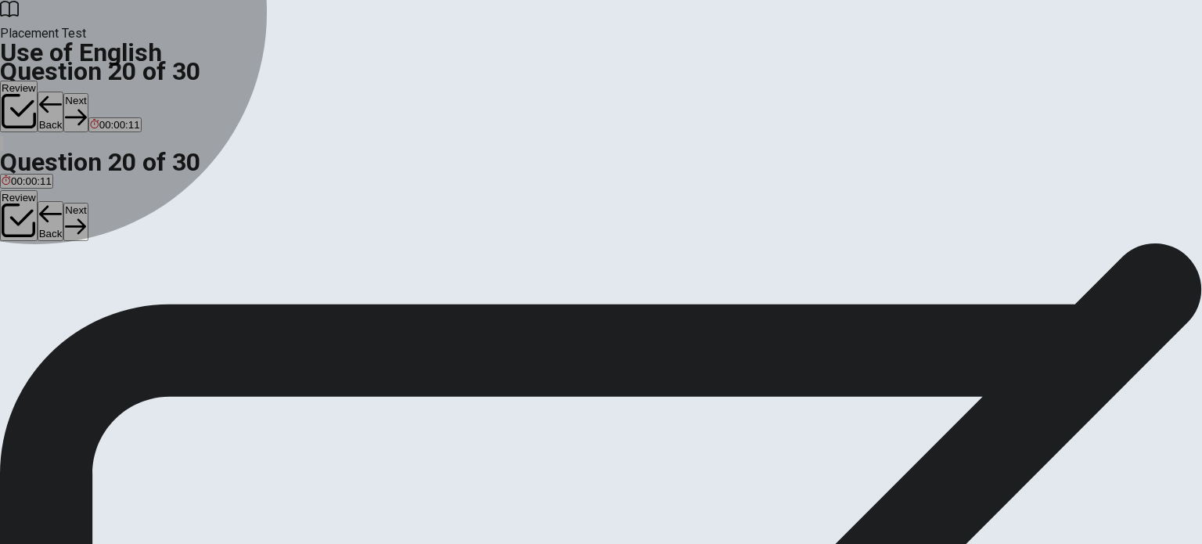
click at [98, 297] on button "B does walking" at bounding box center [65, 293] width 63 height 27
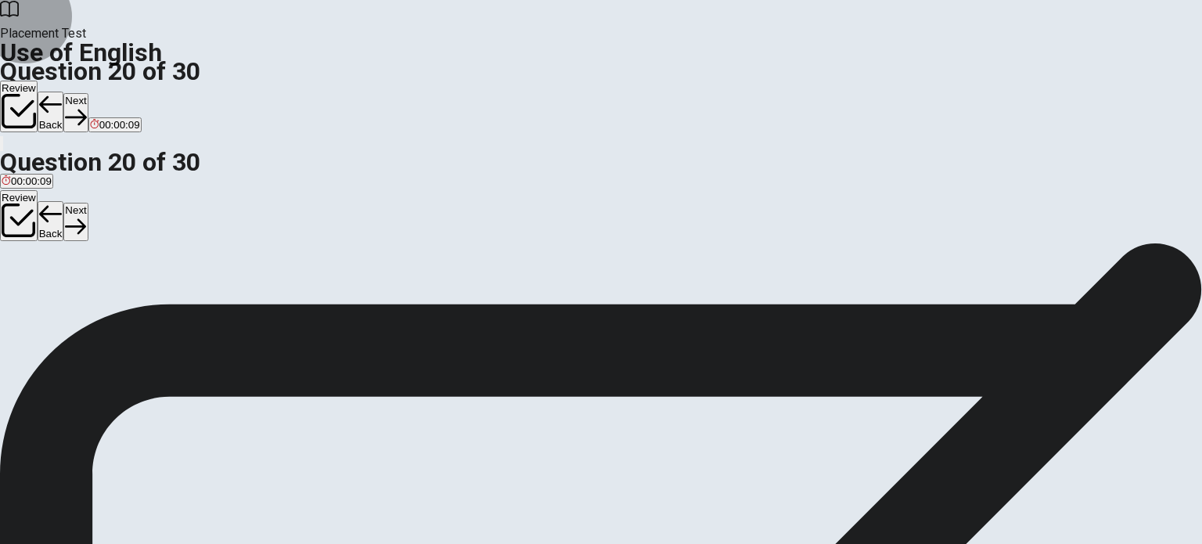
click at [88, 93] on button "Next" at bounding box center [75, 112] width 24 height 38
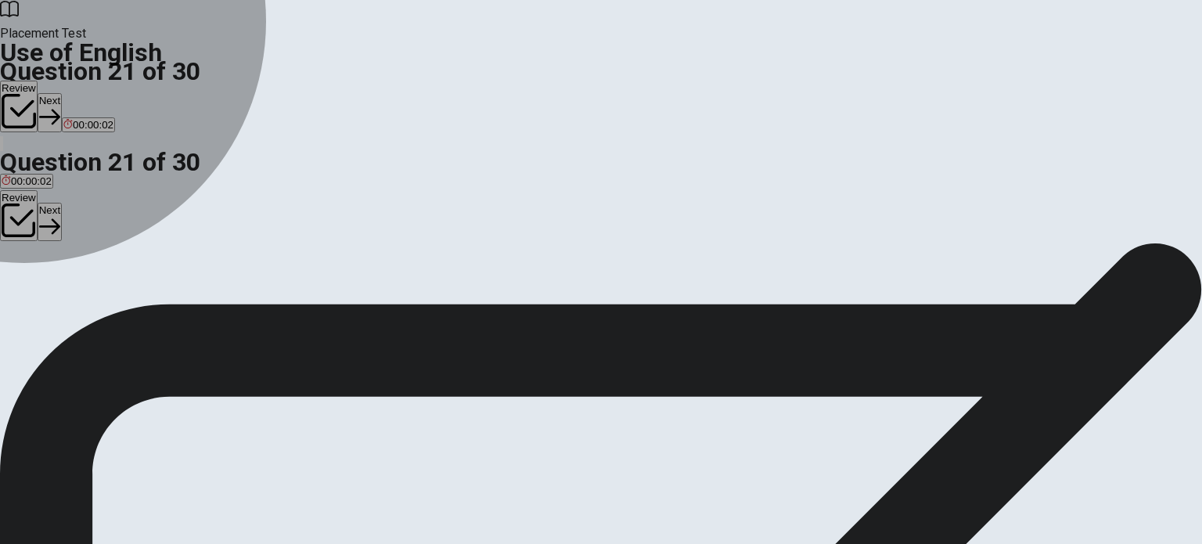
click at [27, 282] on div "A" at bounding box center [14, 288] width 25 height 12
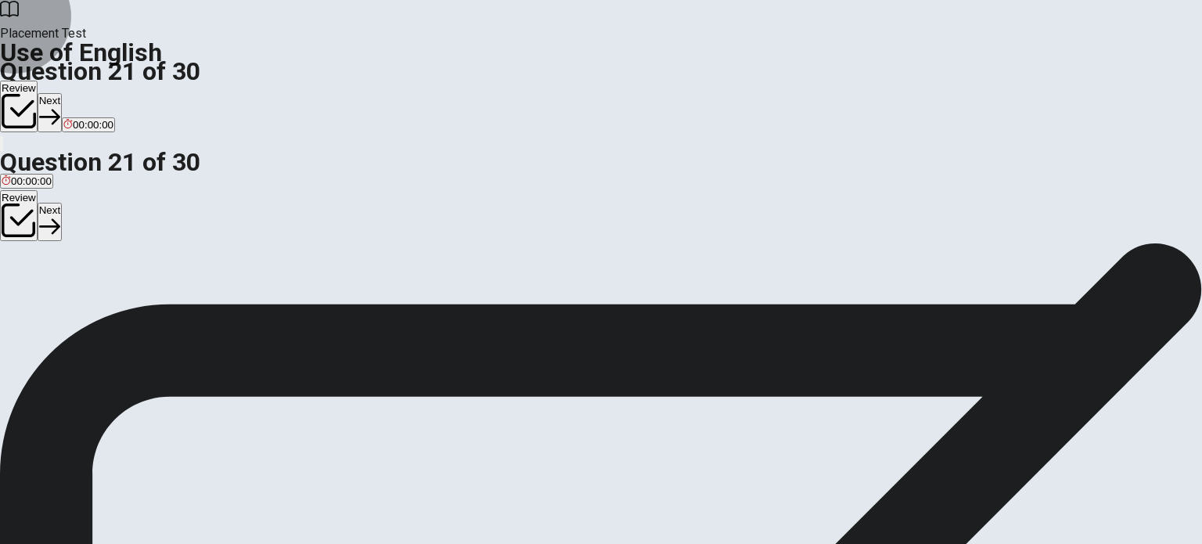
click at [62, 93] on button "Next" at bounding box center [50, 112] width 24 height 38
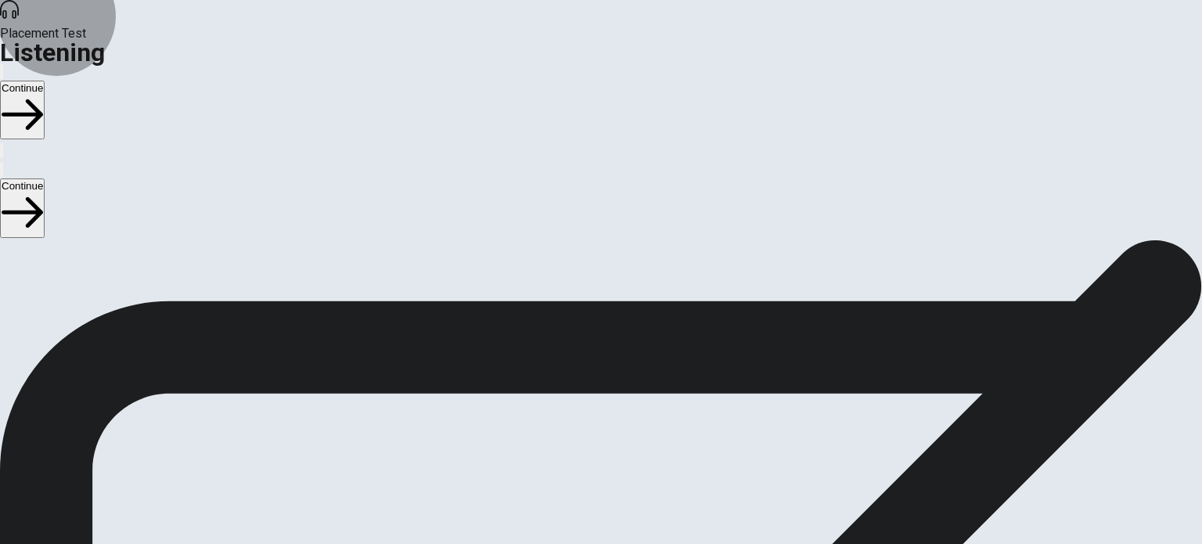
click at [45, 81] on button "Continue" at bounding box center [22, 110] width 45 height 59
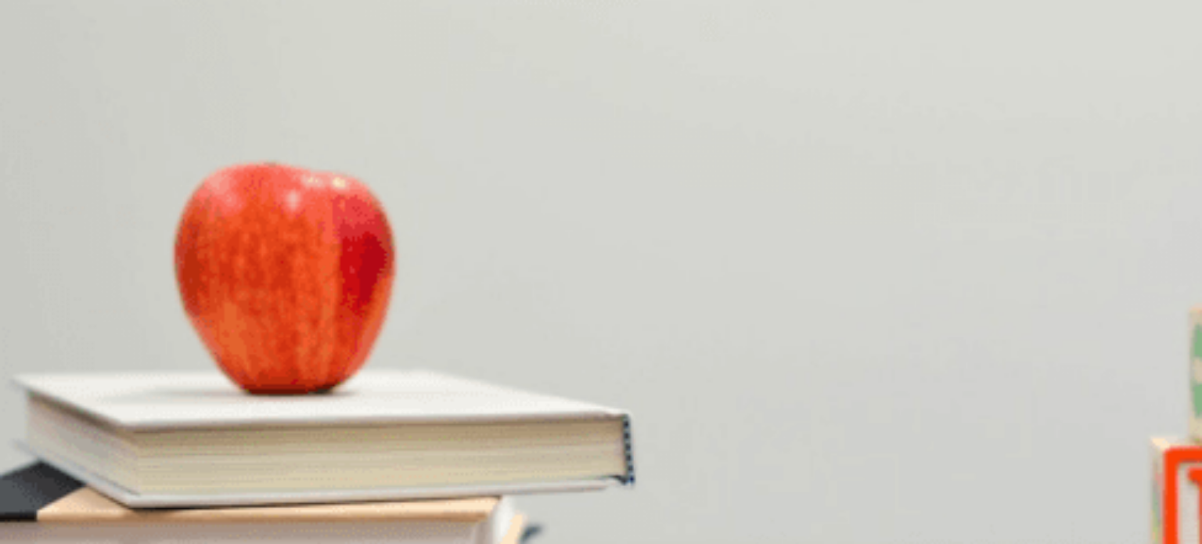
scroll to position [125, 0]
click at [31, 171] on button "A Water" at bounding box center [15, 184] width 31 height 27
click at [76, 250] on div "C" at bounding box center [62, 244] width 27 height 12
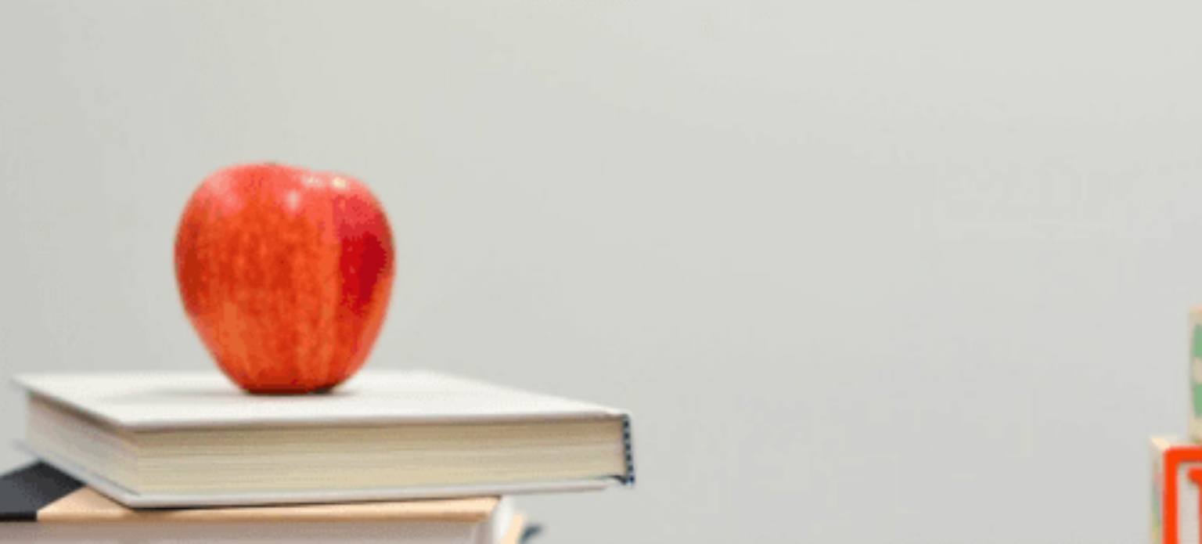
click at [233, 302] on button "C Thank you very much." at bounding box center [181, 315] width 106 height 27
click at [545, 368] on div "A Inside B Near the kitchen C Near the door D Outside" at bounding box center [601, 382] width 1202 height 28
click at [176, 369] on div "C" at bounding box center [144, 375] width 64 height 12
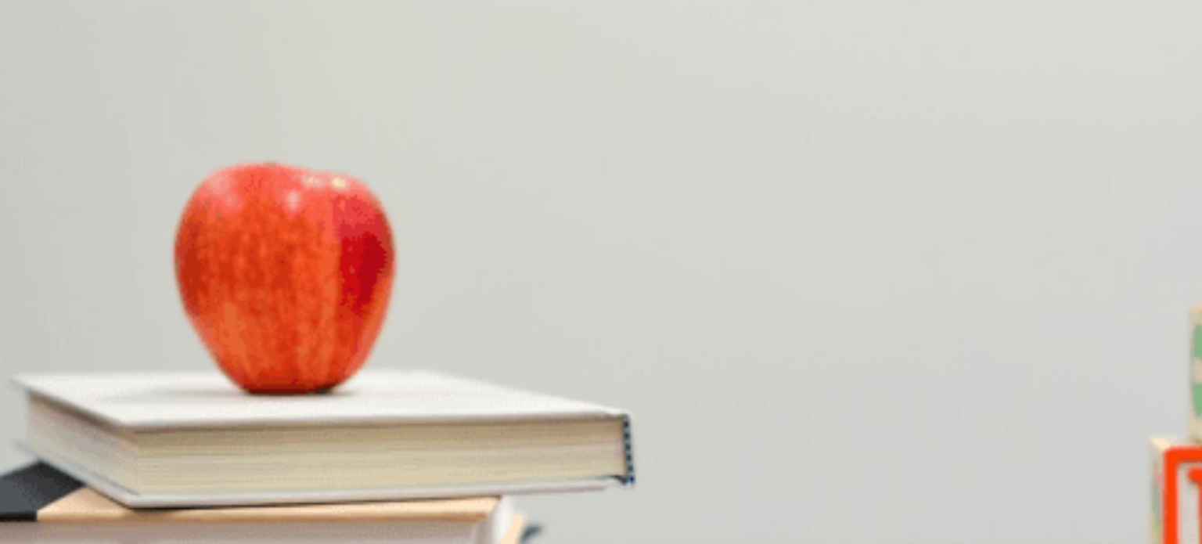
click at [164, 435] on div "C" at bounding box center [143, 441] width 44 height 12
click at [43, 94] on icon "button" at bounding box center [22, 114] width 41 height 41
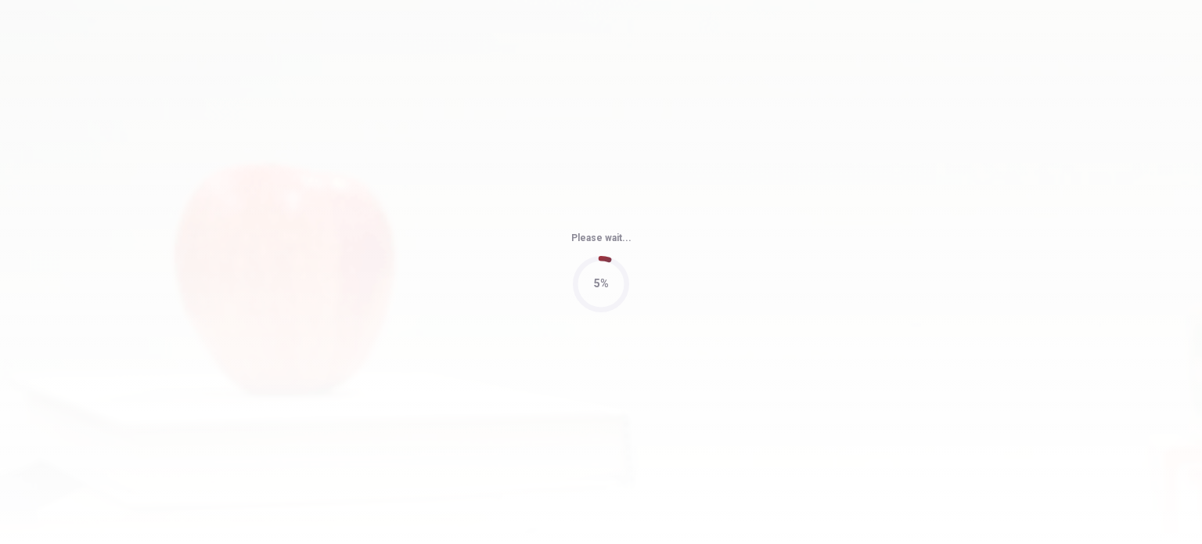
type input "45"
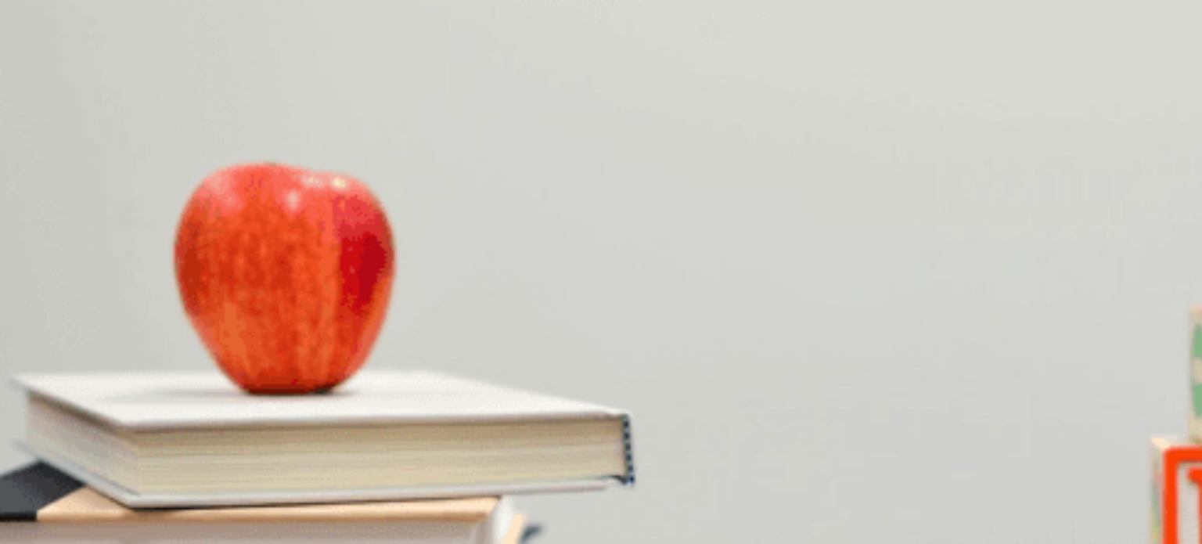
click at [812, 324] on div "A Both B The man C Neither D The woman" at bounding box center [601, 310] width 1202 height 28
click at [656, 455] on h4 "Question 9" at bounding box center [601, 464] width 1202 height 19
click at [236, 427] on button "C Across the street" at bounding box center [195, 440] width 81 height 27
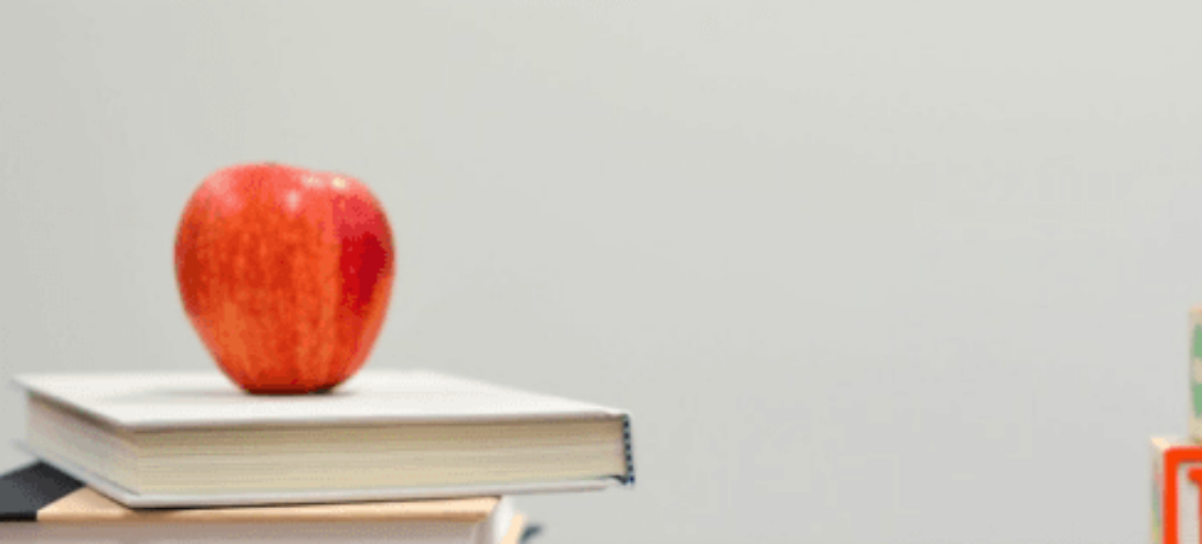
click at [771, 521] on div "Question 10 What is the woman looking for? A A hotel B A store C A bank D A park" at bounding box center [601, 554] width 1202 height 66
click at [117, 506] on span "Neither" at bounding box center [101, 512] width 34 height 12
click at [34, 398] on div "A" at bounding box center [18, 404] width 32 height 12
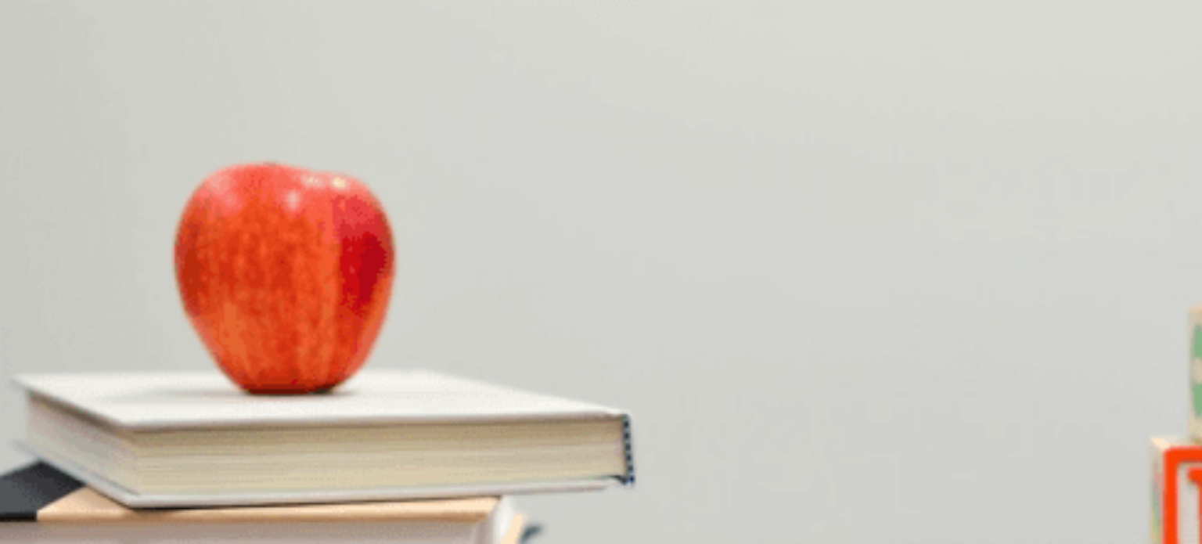
click at [89, 224] on span "Very close" at bounding box center [65, 218] width 49 height 12
click at [23, 146] on span "Both" at bounding box center [12, 152] width 21 height 12
click at [45, 81] on button "Continue" at bounding box center [22, 110] width 45 height 59
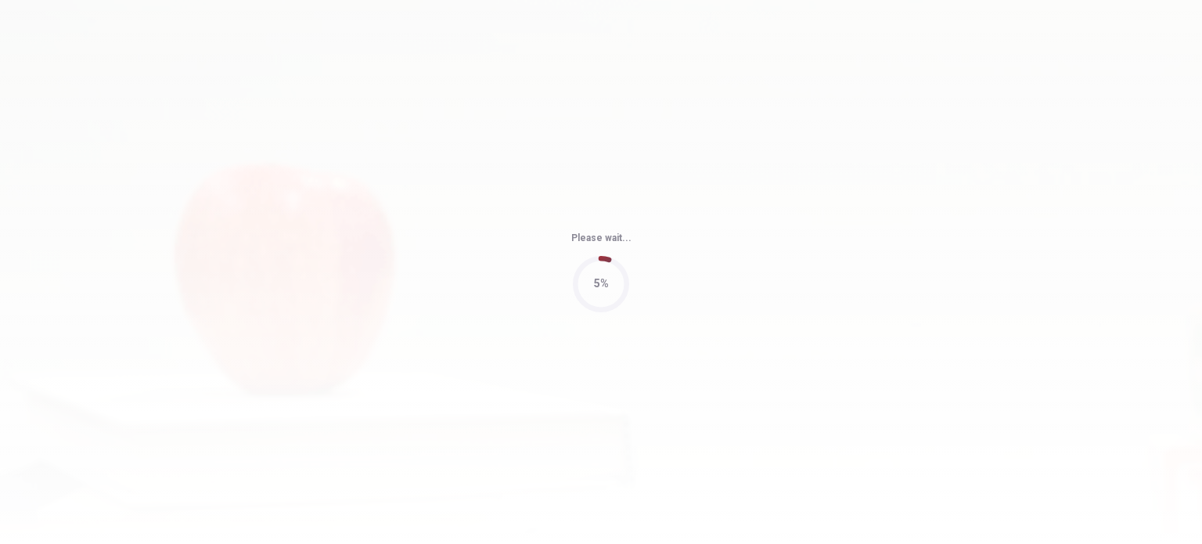
type input "40"
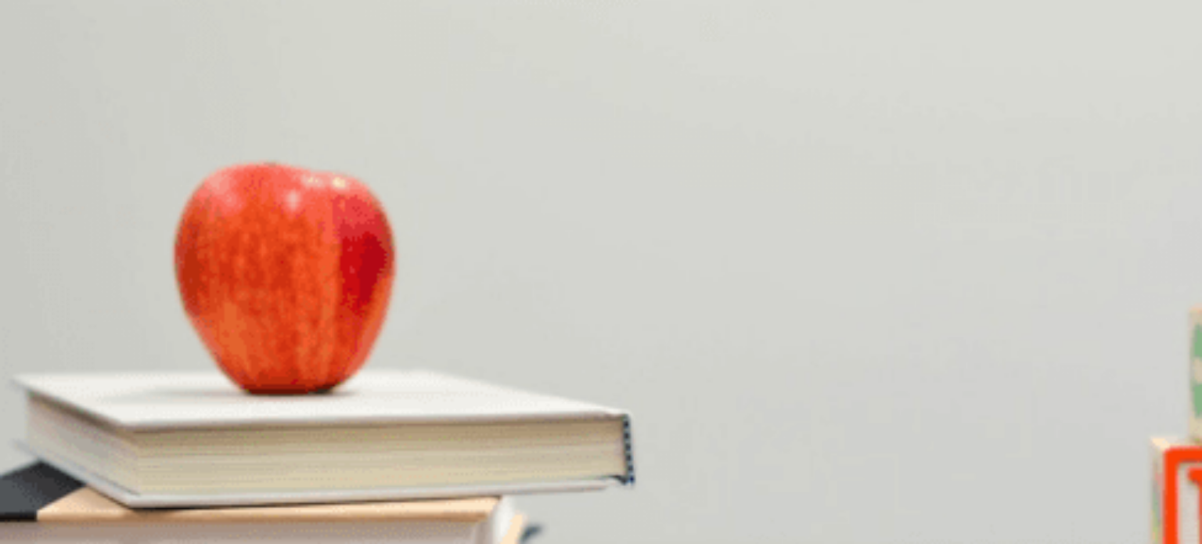
click at [118, 296] on button "A Something she can wear" at bounding box center [59, 309] width 118 height 27
click at [239, 362] on button "C The man’s wife" at bounding box center [203, 375] width 73 height 27
click at [270, 441] on span "Hats and scarves" at bounding box center [229, 447] width 81 height 12
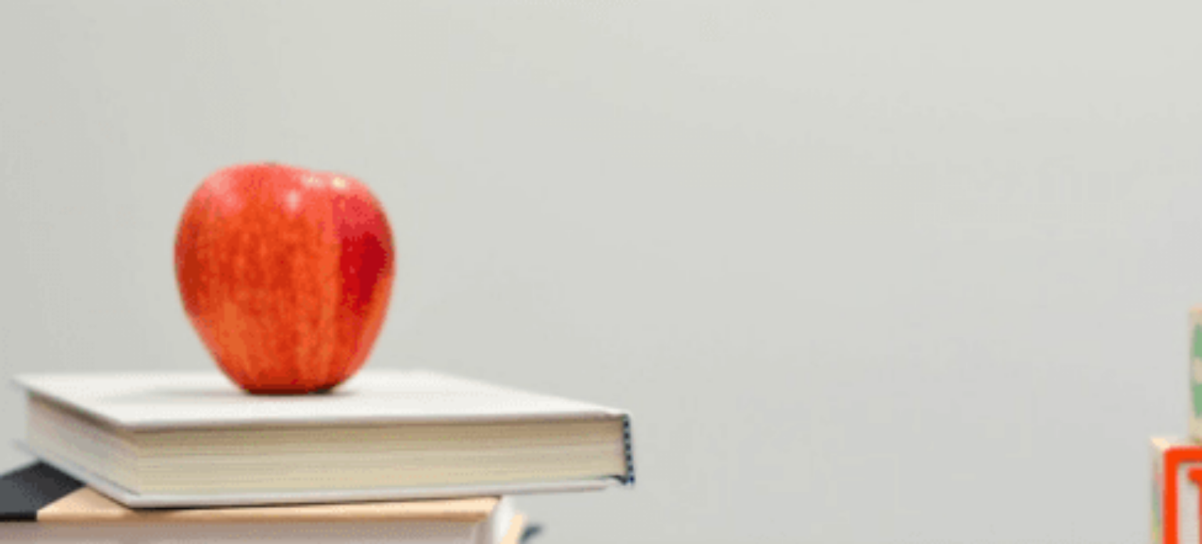
scroll to position [1190, 0]
click at [261, 506] on span "Ask about prices" at bounding box center [222, 512] width 77 height 12
click at [45, 81] on button "Continue" at bounding box center [22, 110] width 45 height 59
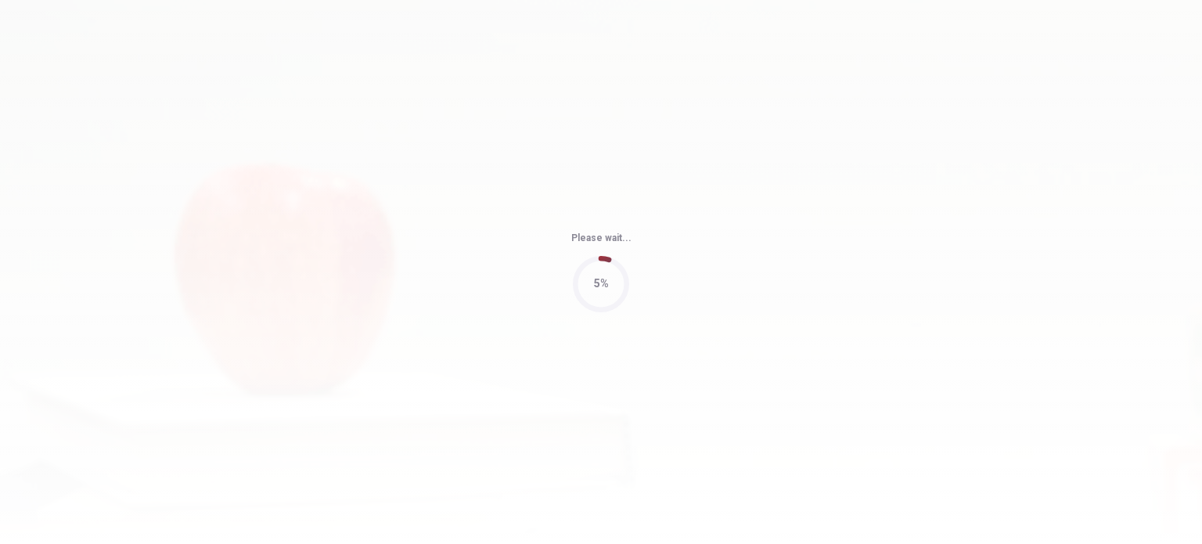
type input "26"
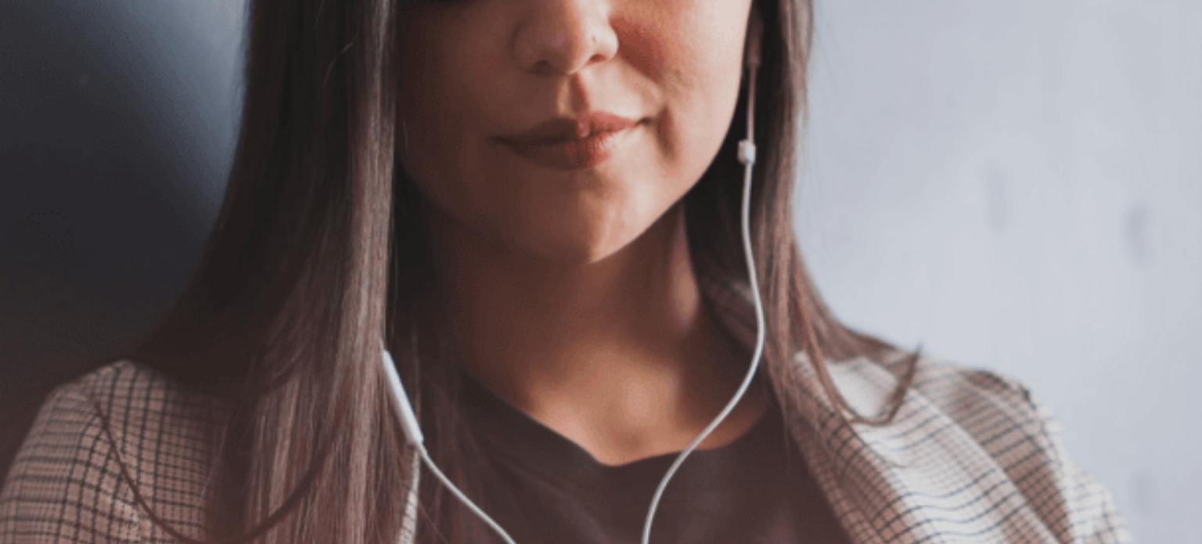
scroll to position [0, 0]
click at [45, 81] on button "Continue" at bounding box center [22, 110] width 45 height 59
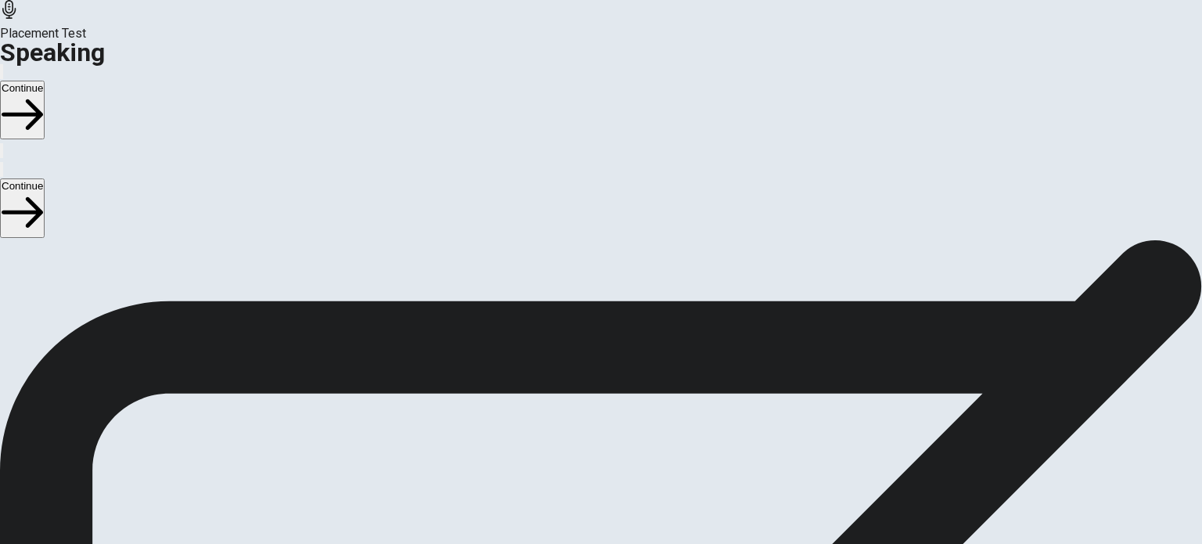
scroll to position [94, 0]
click at [581, 459] on button "Record Again" at bounding box center [579, 466] width 3 height 15
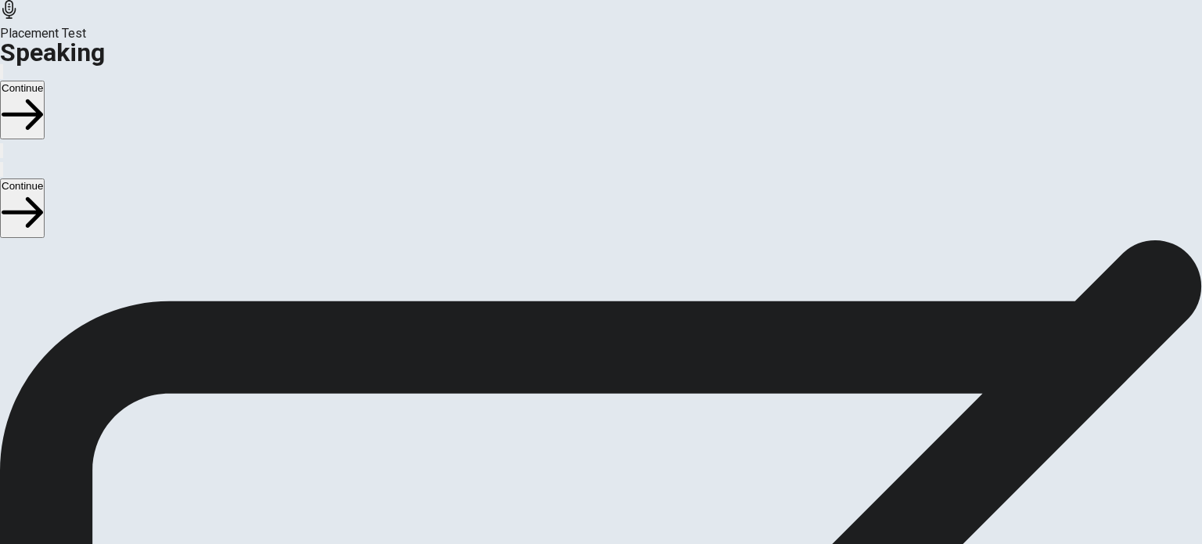
click at [629, 413] on div "Stop Recording" at bounding box center [602, 512] width 56 height 199
click at [582, 470] on icon "Play Audio" at bounding box center [582, 470] width 0 height 0
click at [598, 470] on icon "Record Again" at bounding box center [588, 479] width 19 height 19
click at [625, 405] on div at bounding box center [601, 431] width 47 height 52
click at [625, 387] on span "00:00:15" at bounding box center [601, 394] width 47 height 15
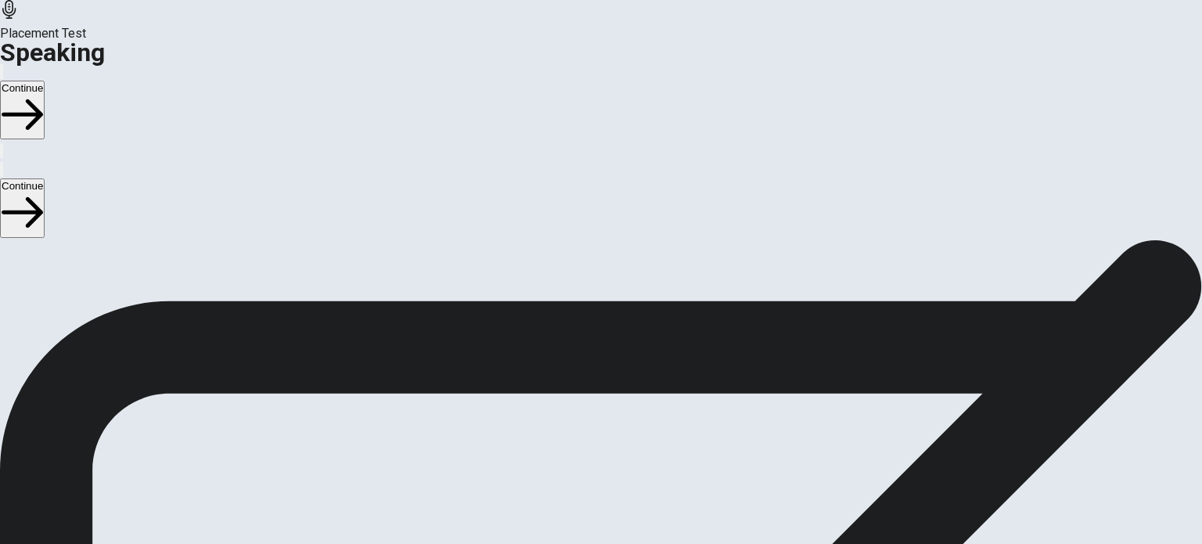
click at [625, 405] on icon at bounding box center [601, 428] width 47 height 47
click at [809, 416] on div "00:00:15" at bounding box center [601, 404] width 1202 height 142
click at [579, 470] on icon "Record Again" at bounding box center [579, 470] width 0 height 0
click at [584, 459] on button "Play Audio" at bounding box center [582, 466] width 3 height 15
click at [598, 470] on icon "Record Again" at bounding box center [588, 479] width 19 height 19
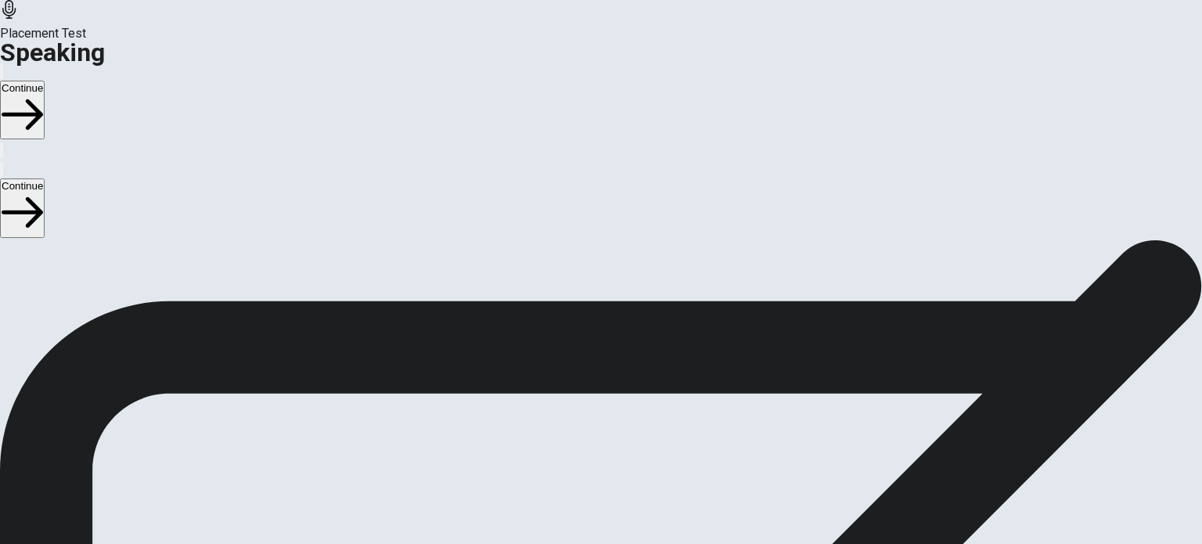
click at [579, 470] on icon "Record Again" at bounding box center [579, 470] width 0 height 0
click at [584, 459] on button "Play Audio" at bounding box center [582, 466] width 3 height 15
click at [45, 81] on button "Continue" at bounding box center [22, 110] width 45 height 59
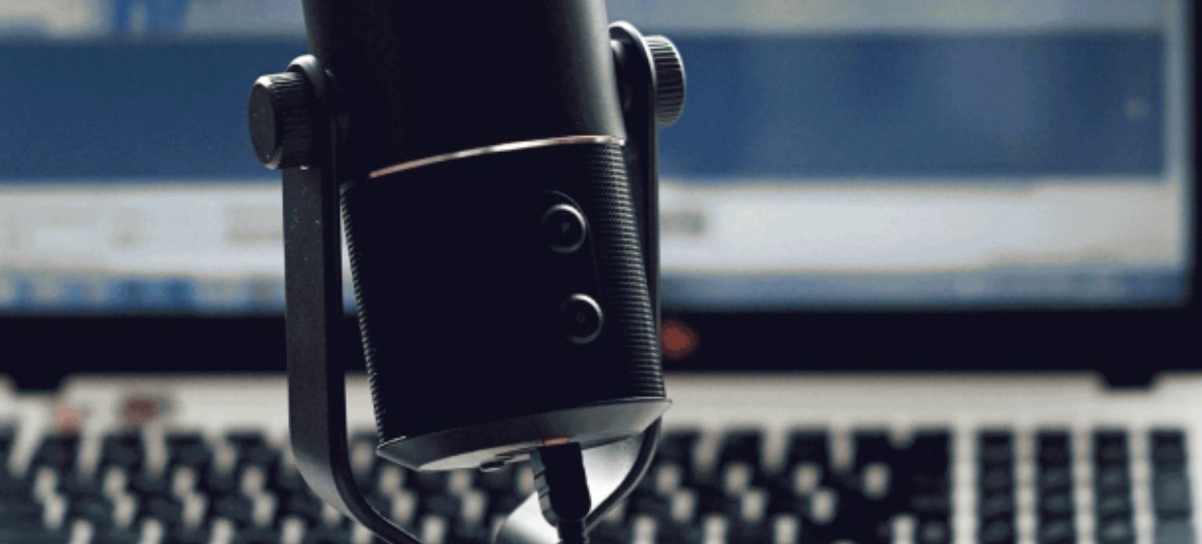
scroll to position [119, 0]
click at [45, 81] on button "Continue" at bounding box center [22, 110] width 45 height 59
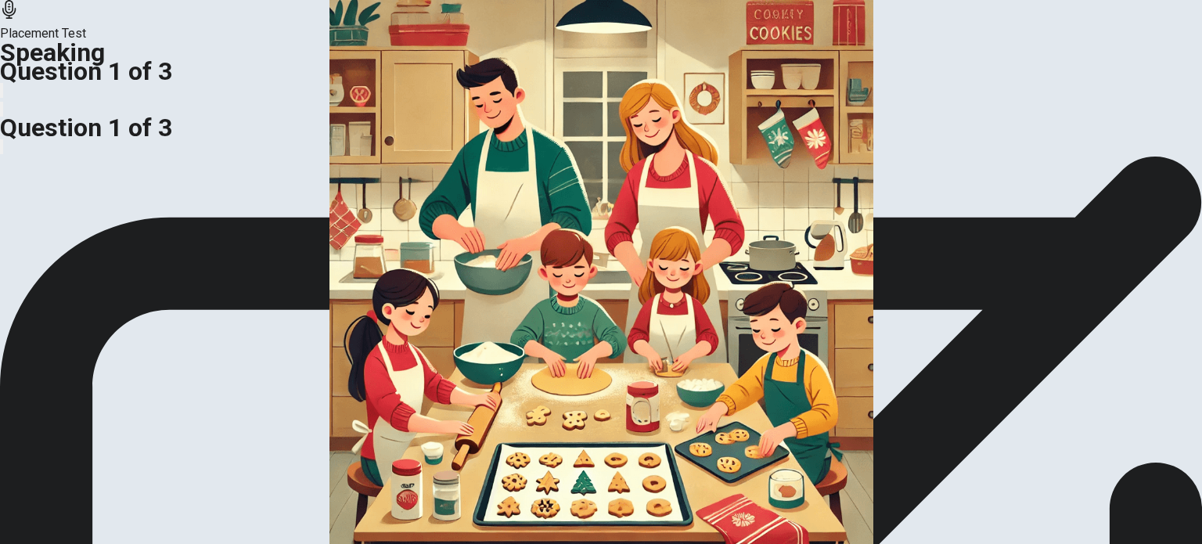
scroll to position [0, 0]
drag, startPoint x: 1110, startPoint y: 450, endPoint x: 1164, endPoint y: 533, distance: 99.0
click at [1164, 156] on div "CLICK TO ZOOM Look at the picture and speak about what you see. Who are these p…" at bounding box center [601, 156] width 1202 height 0
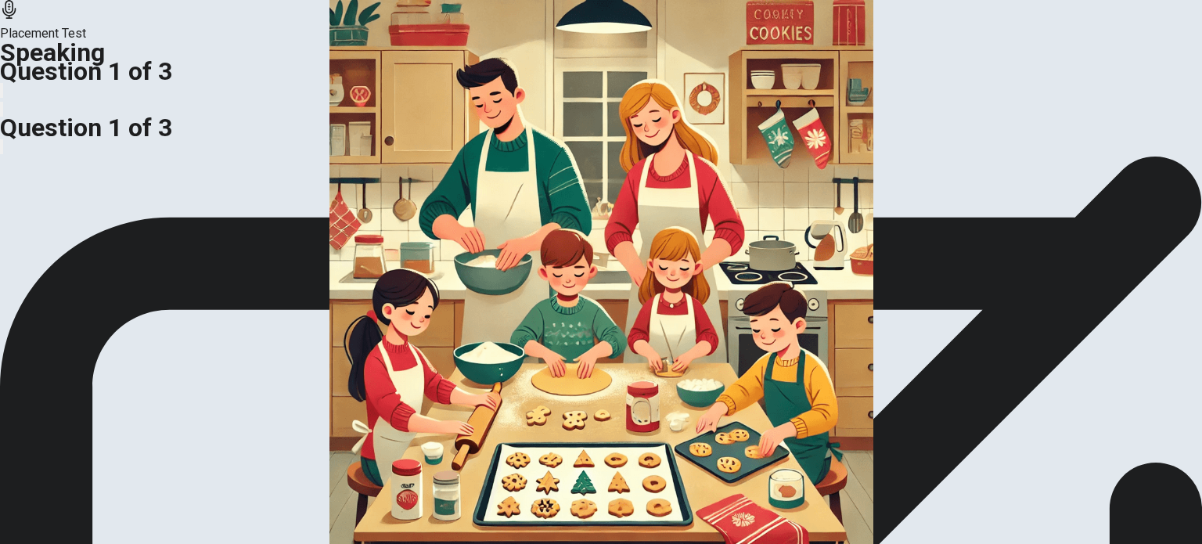
drag, startPoint x: 805, startPoint y: 196, endPoint x: 801, endPoint y: 366, distance: 169.9
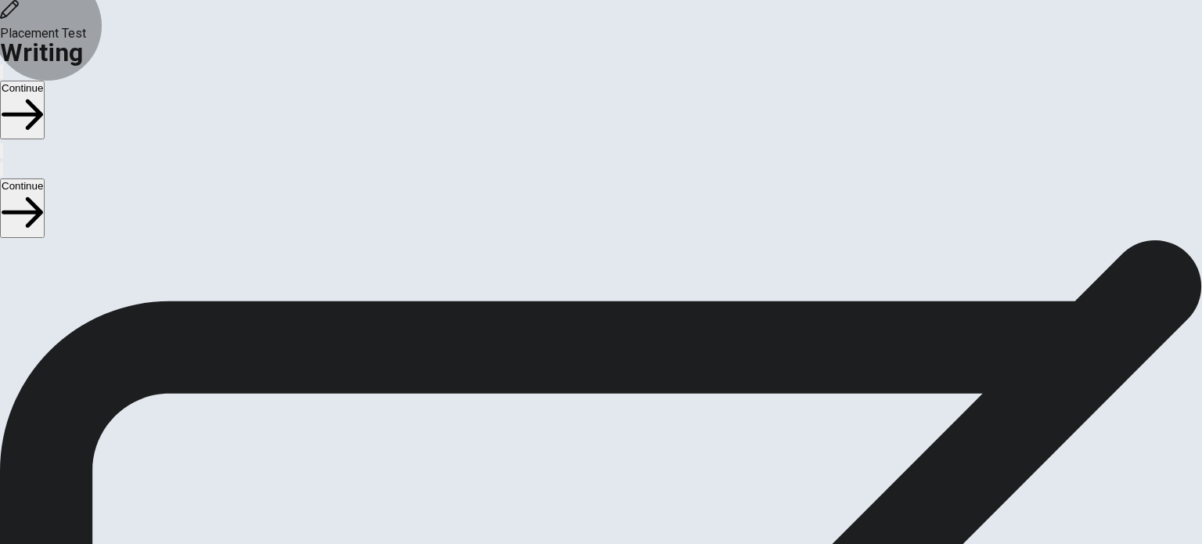
click at [45, 81] on button "Continue" at bounding box center [22, 110] width 45 height 59
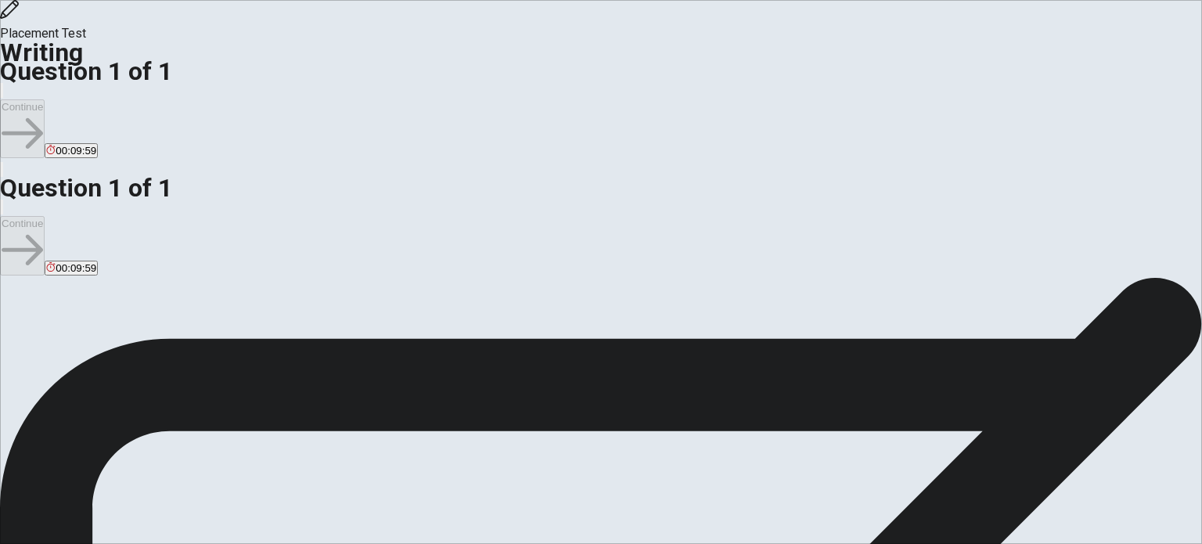
click at [367, 261] on div "Directions Write about your opinion on a topic. Important things to remember: T…" at bounding box center [601, 439] width 1202 height 357
drag, startPoint x: 158, startPoint y: 86, endPoint x: 238, endPoint y: 315, distance: 242.1
click at [238, 315] on div "Directions Write about your opinion on a topic. Important things to remember: T…" at bounding box center [601, 439] width 1202 height 357
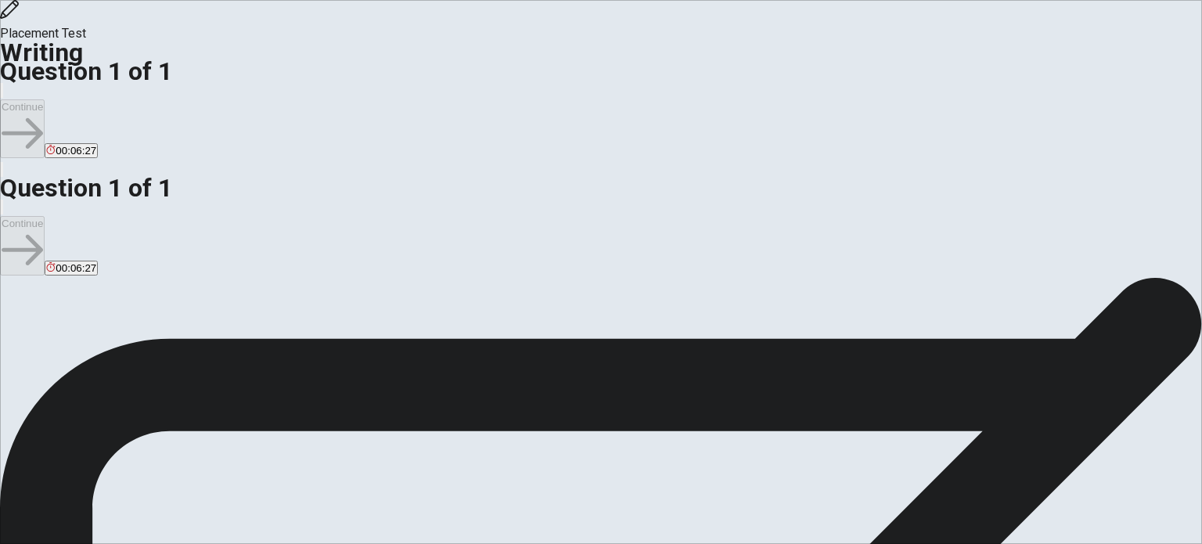
drag, startPoint x: 155, startPoint y: 86, endPoint x: 225, endPoint y: 247, distance: 174.9
click at [225, 261] on div "Directions Write about your opinion on a topic. Important things to remember: T…" at bounding box center [601, 439] width 1202 height 357
type textarea "a"
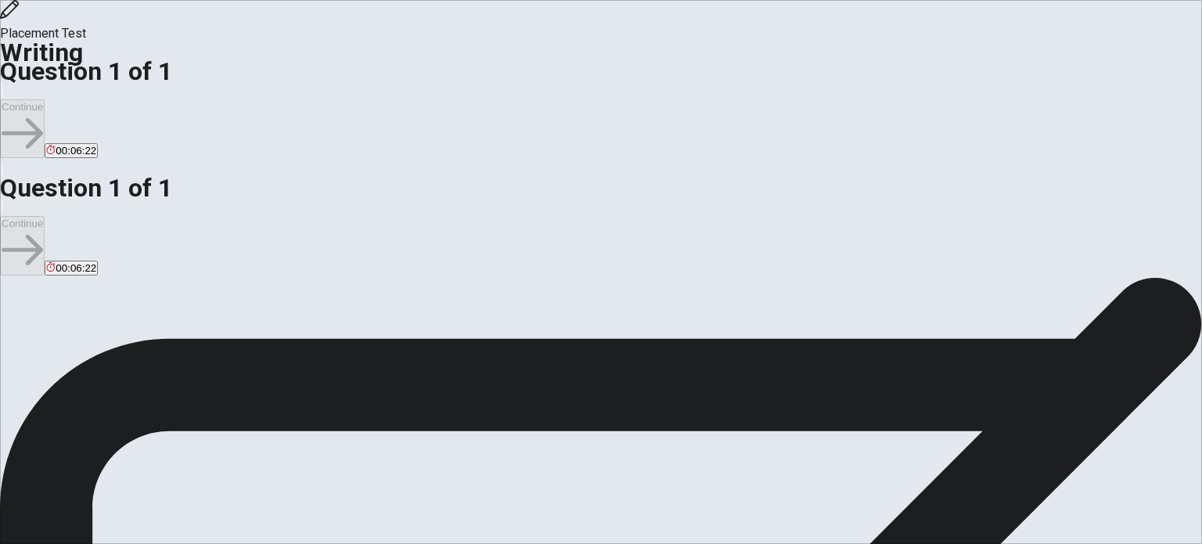
scroll to position [100, 0]
type textarea "thanks"
drag, startPoint x: 316, startPoint y: 237, endPoint x: 309, endPoint y: 251, distance: 15.7
click at [309, 251] on span "Write about your opinion on a topic. Important things to remember: Try to write…" at bounding box center [166, 364] width 333 height 297
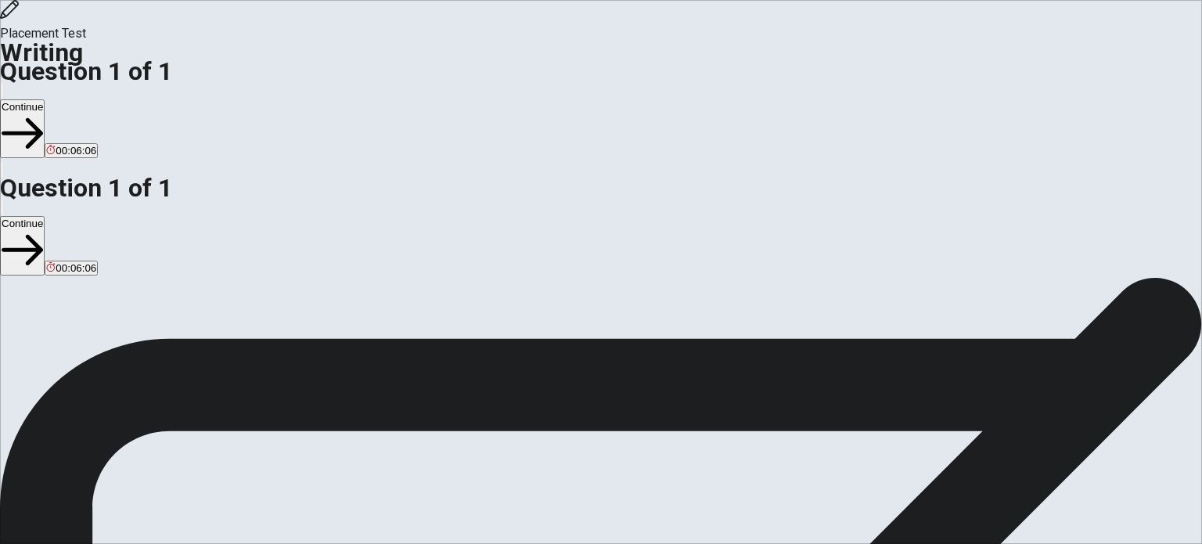
click at [309, 251] on span "Write about your opinion on a topic. Important things to remember: Try to write…" at bounding box center [166, 364] width 333 height 297
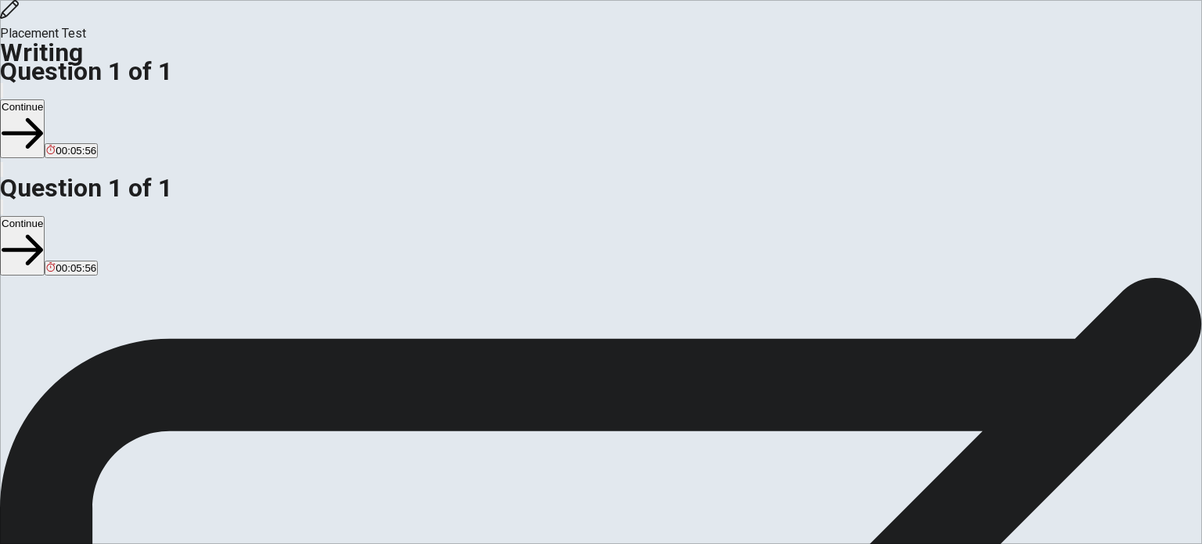
scroll to position [0, 0]
drag, startPoint x: 888, startPoint y: 91, endPoint x: 867, endPoint y: 18, distance: 75.8
click at [867, 18] on div "Placement Test Writing Question 1 of 1 Continue 00:05:54 Question 1 of 1 Contin…" at bounding box center [601, 272] width 1202 height 544
click at [45, 99] on button "Continue" at bounding box center [22, 128] width 45 height 59
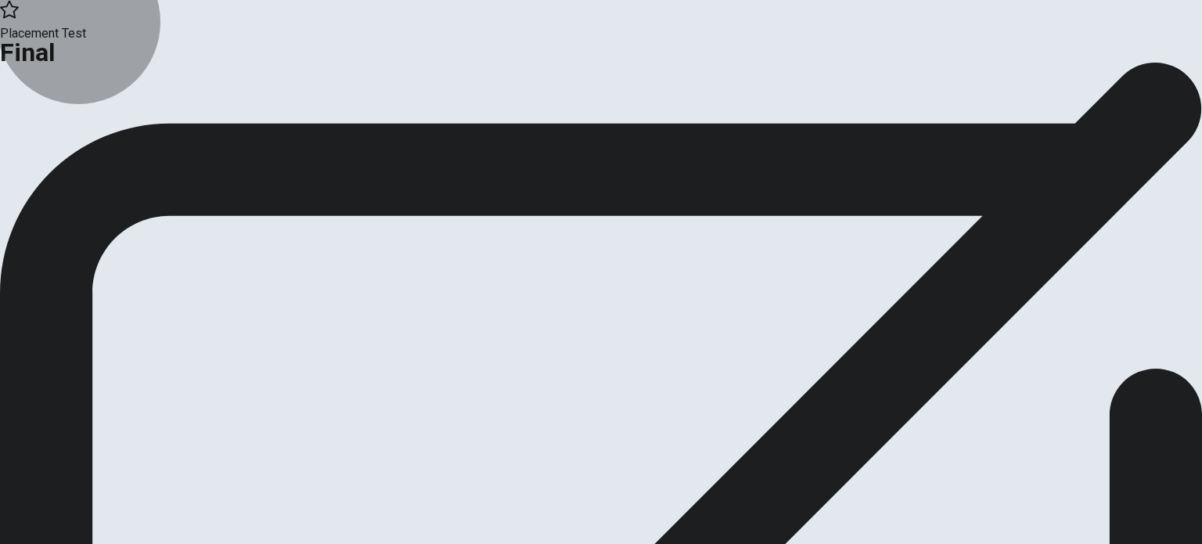
click at [65, 135] on icon "button" at bounding box center [57, 128] width 16 height 16
